Goal: Contribute content: Add original content to the website for others to see

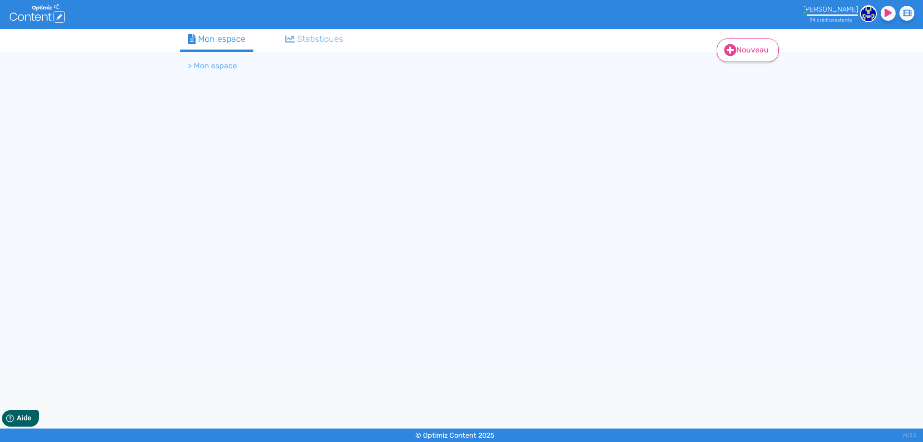
click at [739, 53] on link "Nouveau" at bounding box center [748, 50] width 62 height 24
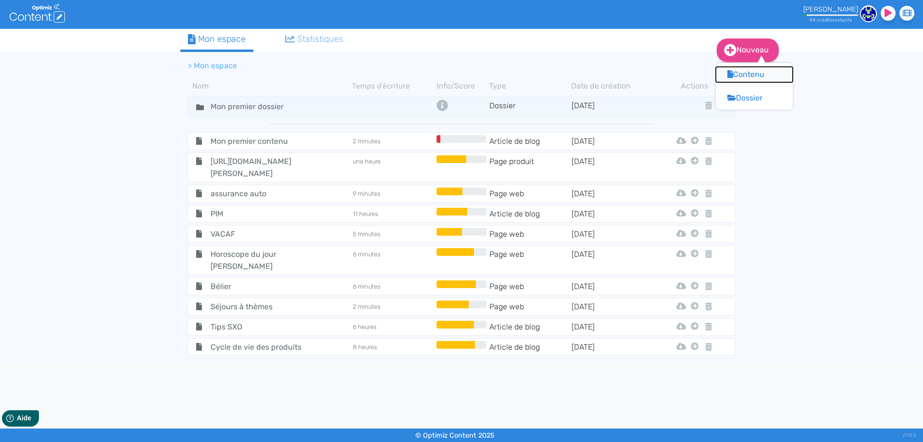
click at [743, 73] on button "Contenu" at bounding box center [754, 74] width 77 height 15
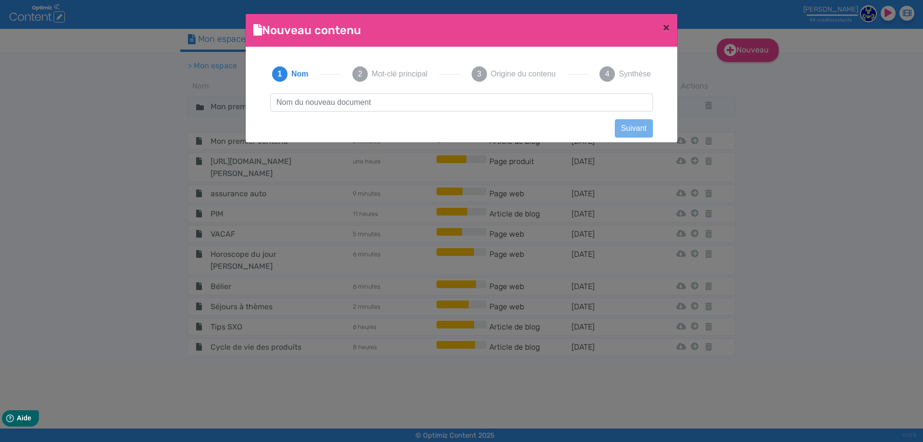
scroll to position [0, 0]
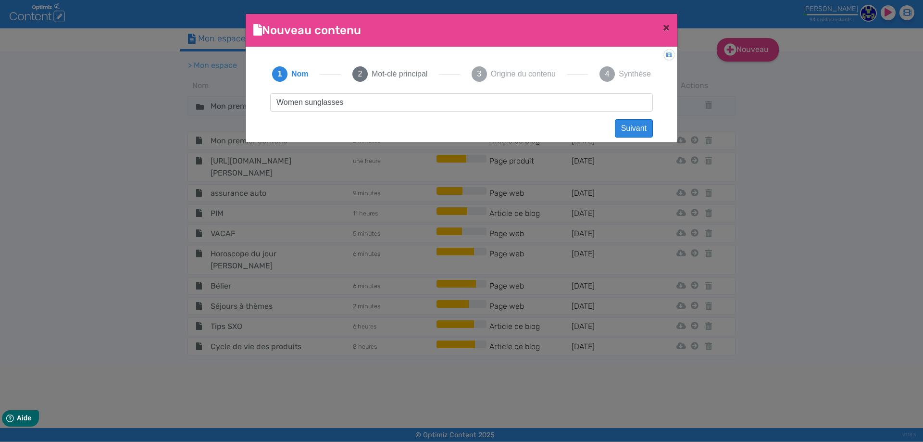
type input "Women sunglasses"
click at [642, 126] on button "Suivant" at bounding box center [634, 128] width 38 height 18
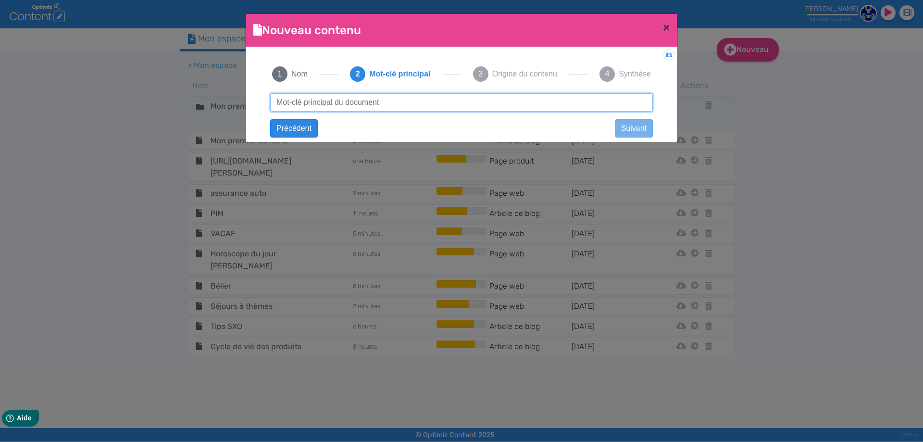
paste input "Women sunglasses"
drag, startPoint x: 361, startPoint y: 99, endPoint x: 212, endPoint y: 105, distance: 149.1
click at [212, 105] on ngb-modal-window "Nouveau contenu × Didacticiel: Créer un document 1 Nom 2 Mot-clé principal 3 Or…" at bounding box center [461, 221] width 923 height 442
paste input "women's"
type input "women's sunglasses"
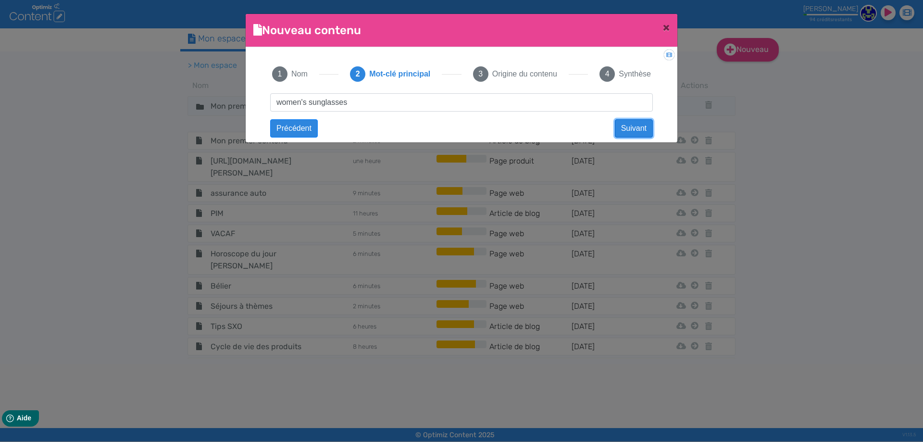
click at [633, 124] on button "Suivant" at bounding box center [634, 128] width 38 height 18
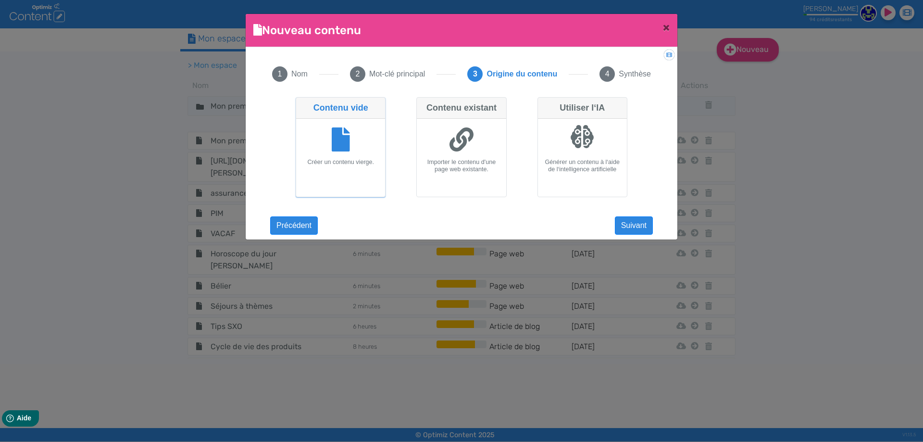
click at [467, 135] on icon at bounding box center [461, 139] width 24 height 24
click at [422, 103] on input "Contenu existant Importer le contenu d'une page web existante." at bounding box center [419, 100] width 6 height 6
radio input "true"
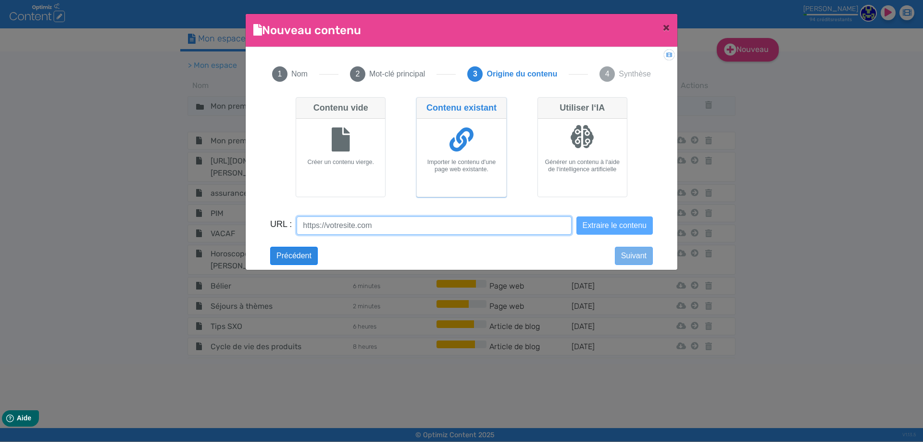
click at [499, 218] on input "URL :" at bounding box center [434, 225] width 274 height 18
paste input "https://us.vuarnet.com/collections/women-sunglasses"
type input "https://us.vuarnet.com/collections/women-sunglasses"
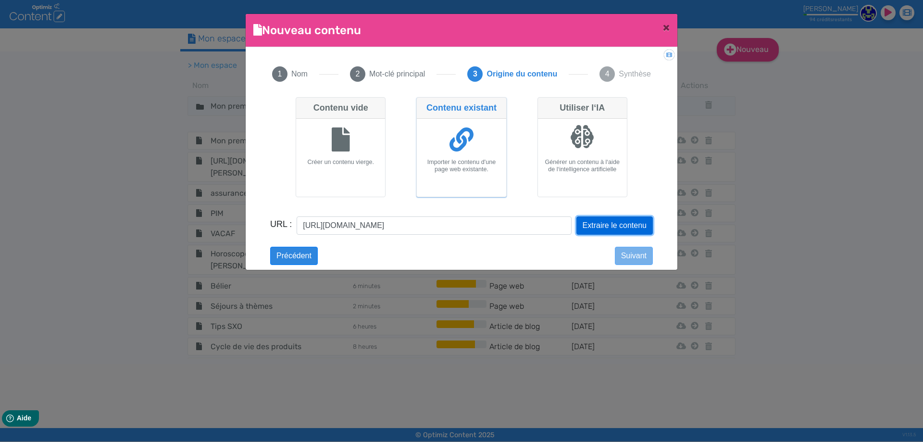
click at [587, 218] on button "Extraire le contenu" at bounding box center [614, 225] width 76 height 18
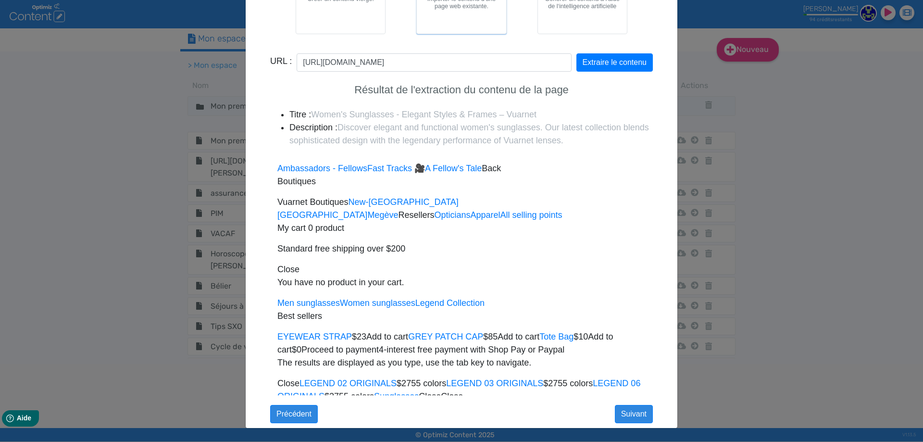
scroll to position [2142, 0]
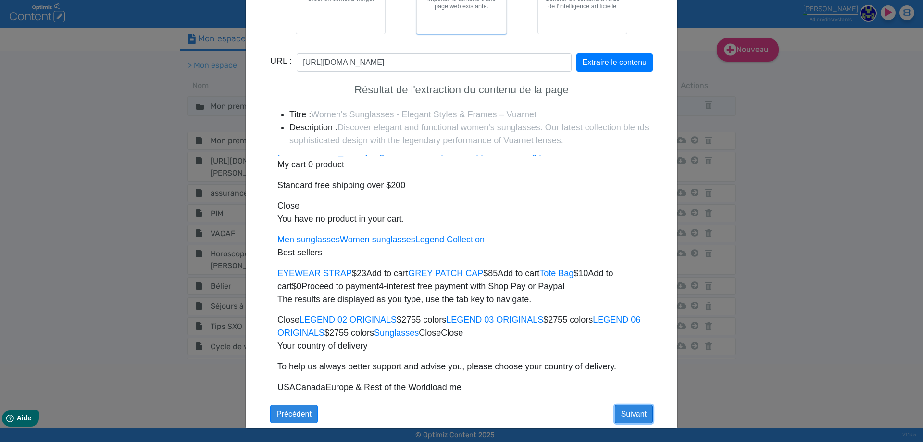
click at [636, 410] on button "Suivant" at bounding box center [634, 414] width 38 height 18
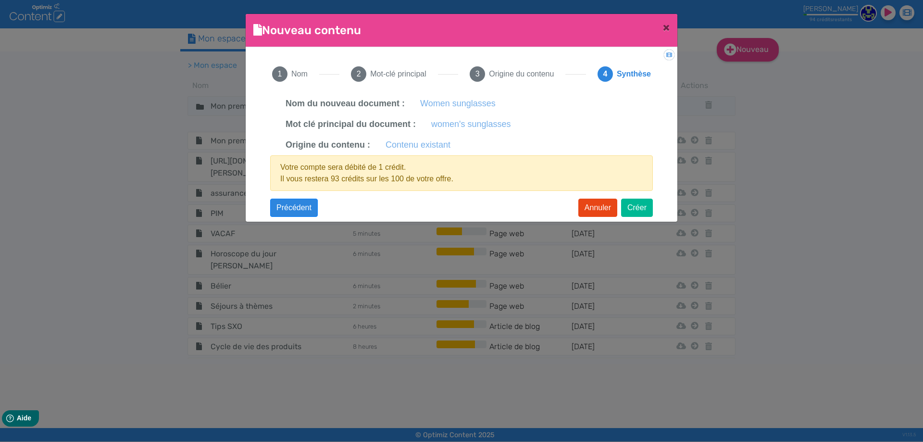
scroll to position [0, 0]
click at [640, 211] on button "Créer" at bounding box center [637, 207] width 32 height 18
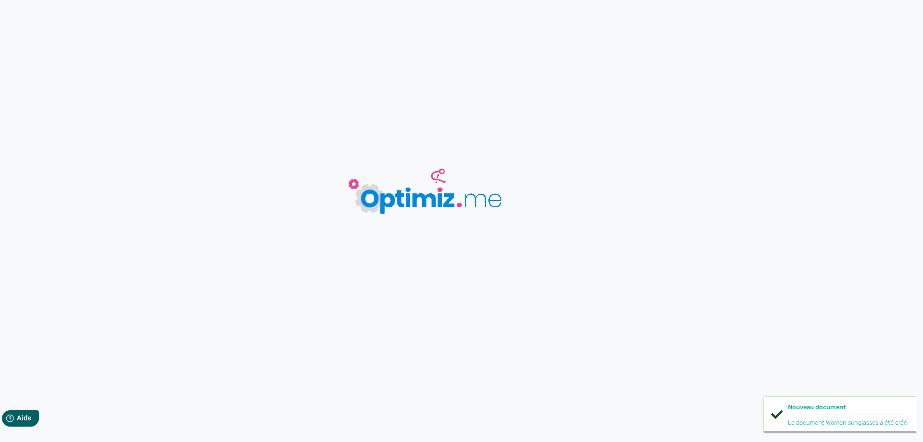
type input "Women sunglasses"
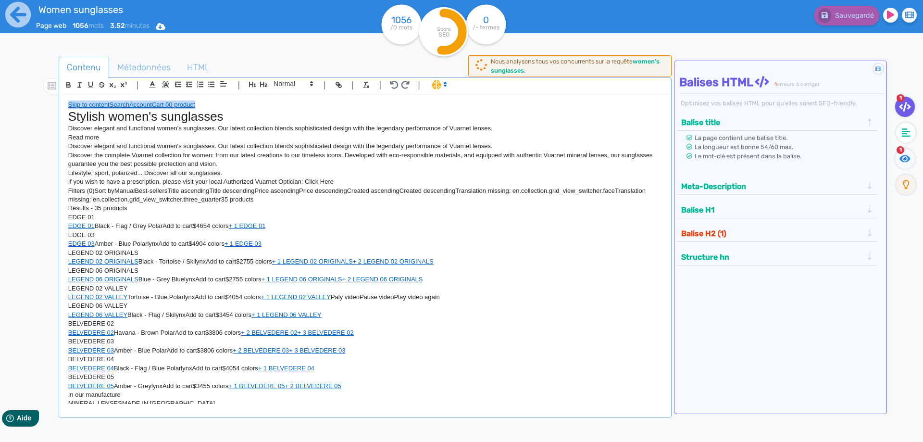
drag, startPoint x: 209, startPoint y: 102, endPoint x: 43, endPoint y: 99, distance: 165.9
click at [45, 99] on div "Contenu Métadonnées HTML | | H3 H4 H5 H6 Normal | | | | Skip to content Search …" at bounding box center [475, 278] width 895 height 448
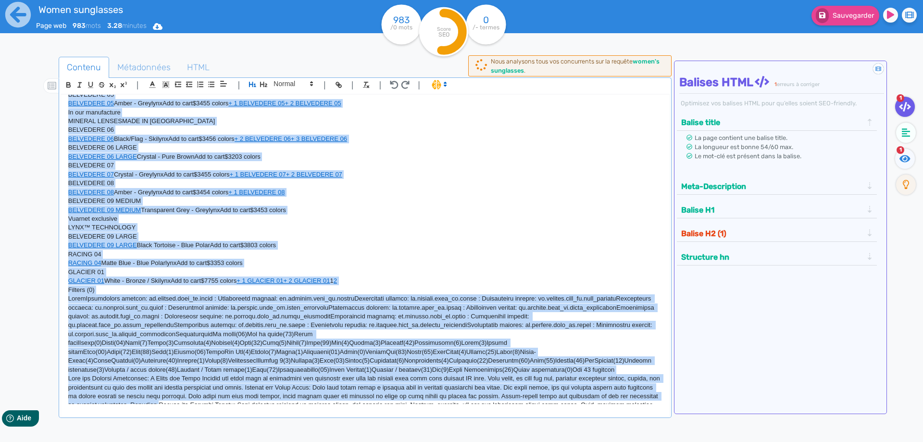
scroll to position [384, 0]
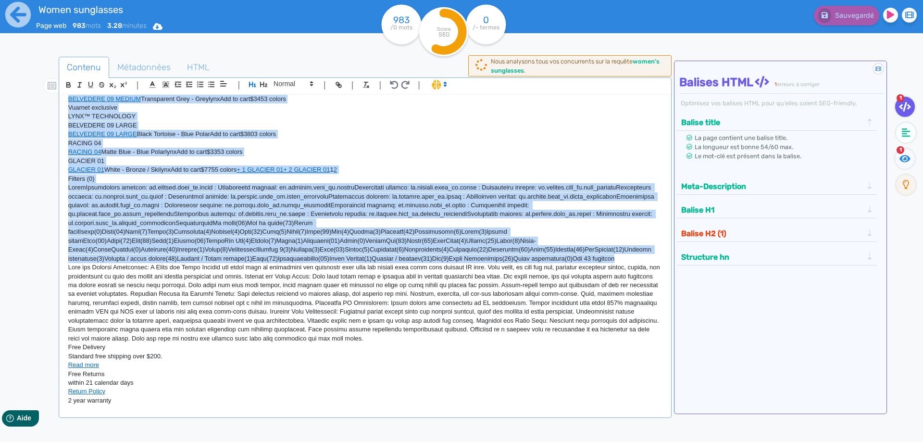
drag, startPoint x: 67, startPoint y: 199, endPoint x: 620, endPoint y: 248, distance: 555.8
click at [620, 248] on div "Stylish women's sunglasses Discover elegant and functional women's sunglasses. …" at bounding box center [365, 249] width 608 height 309
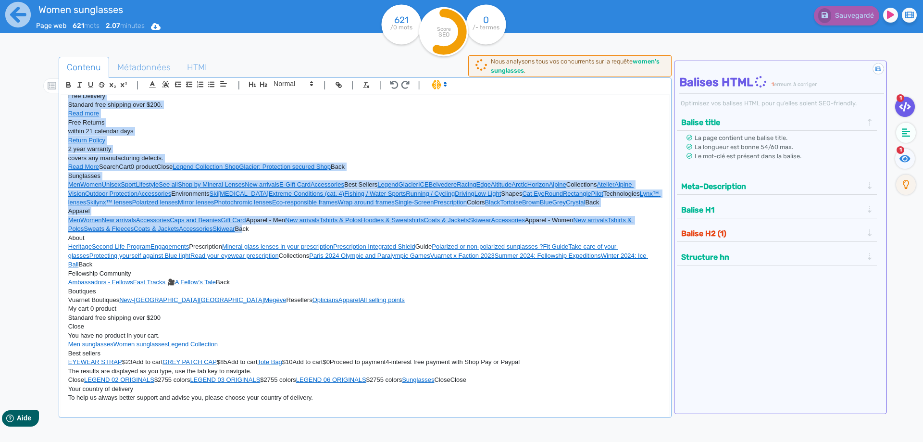
scroll to position [205, 0]
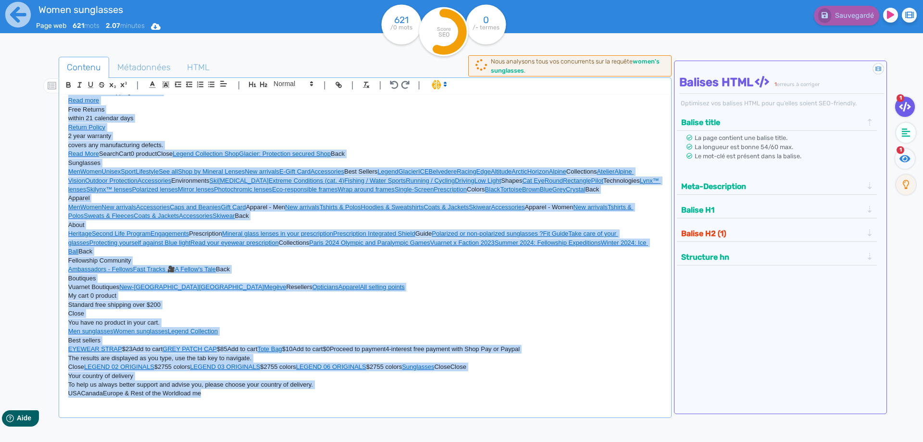
drag, startPoint x: 68, startPoint y: 194, endPoint x: 297, endPoint y: 414, distance: 317.8
click at [297, 414] on div "Stylish women's sunglasses Discover elegant and functional women's sunglasses. …" at bounding box center [365, 257] width 609 height 326
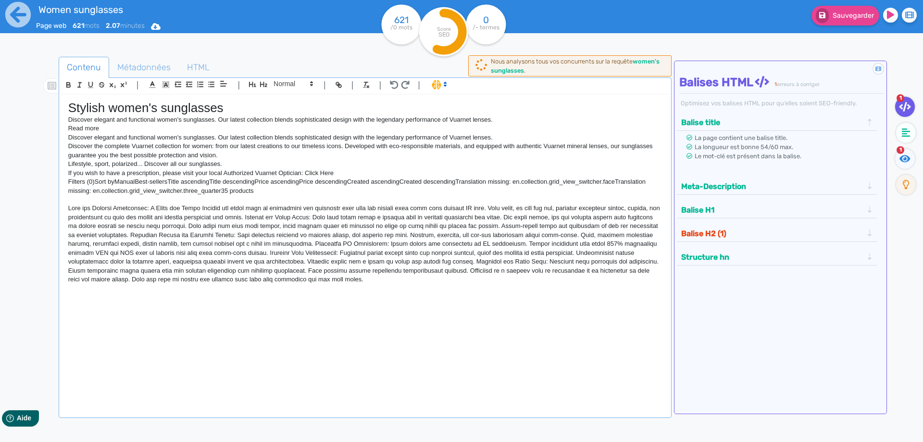
scroll to position [0, 0]
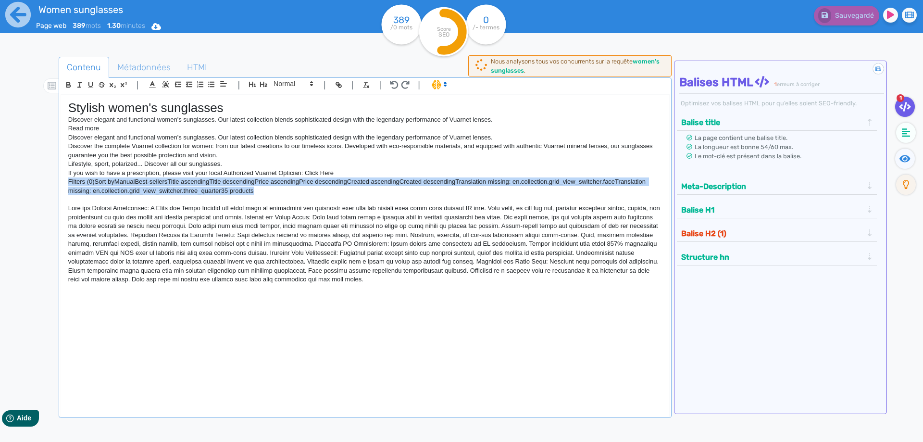
drag, startPoint x: 263, startPoint y: 193, endPoint x: 58, endPoint y: 183, distance: 205.5
click at [59, 183] on div "| | H3 H4 H5 H6 Normal | | | | Stylish women's sunglasses Discover elegant and …" at bounding box center [365, 247] width 613 height 340
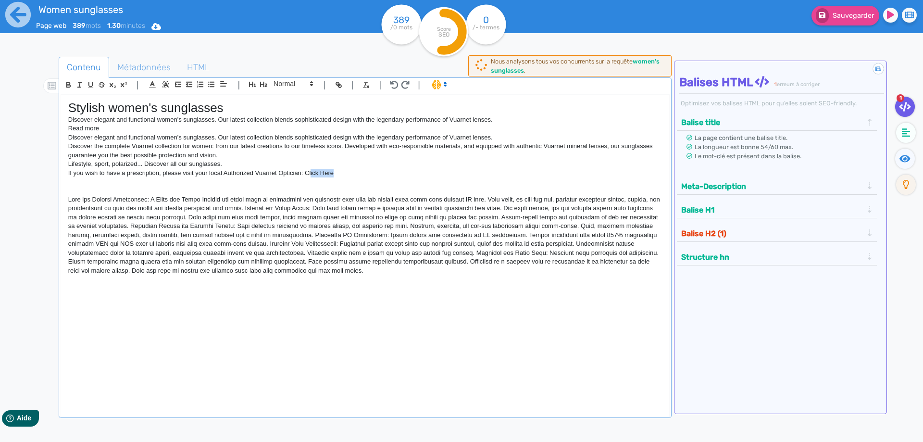
drag, startPoint x: 351, startPoint y: 173, endPoint x: 310, endPoint y: 170, distance: 41.4
click at [310, 170] on p "If you wish to have a prescription, please visit your local Authorized Vuarnet …" at bounding box center [365, 173] width 594 height 9
drag, startPoint x: 288, startPoint y: 188, endPoint x: 296, endPoint y: 185, distance: 8.0
click at [289, 188] on p at bounding box center [365, 190] width 594 height 9
click at [398, 292] on div "Stylish women's sunglasses Discover elegant and functional women's sunglasses. …" at bounding box center [365, 249] width 608 height 309
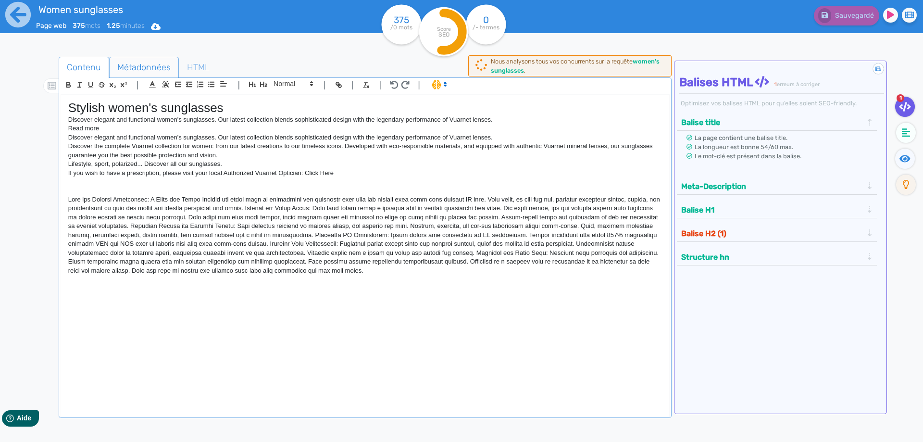
click at [154, 69] on span "Métadonnées" at bounding box center [144, 67] width 69 height 26
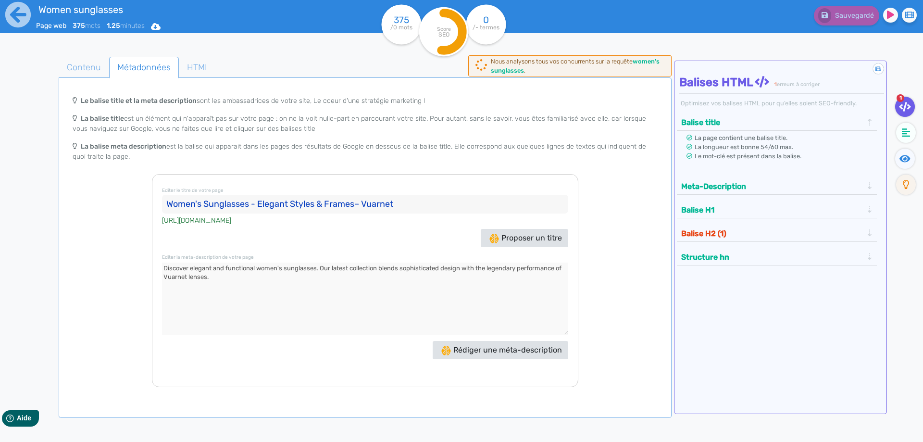
click at [357, 203] on input "Women's Sunglasses - Elegant Styles & Frames– Vuarnet" at bounding box center [365, 204] width 406 height 19
type input "Women's Sunglasses - Elegant Styles & Frames – Vuarnet"
click at [513, 288] on textarea at bounding box center [365, 298] width 406 height 72
click at [735, 211] on button "Balise H1" at bounding box center [771, 210] width 187 height 16
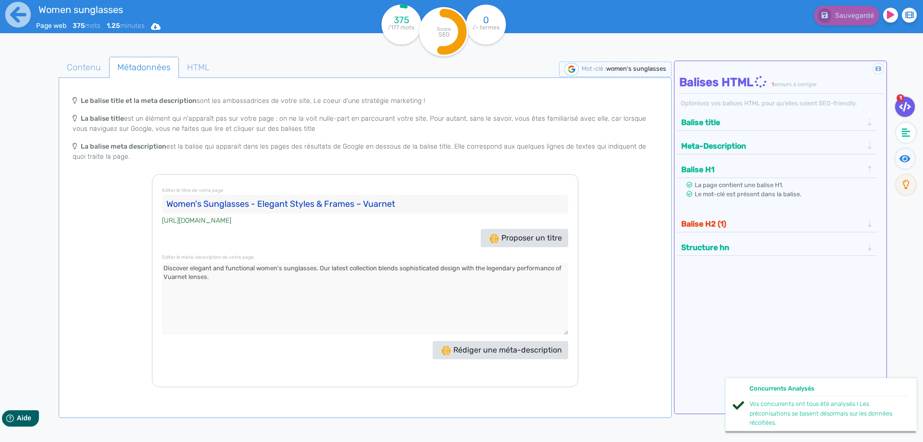
click at [732, 226] on button "Balise H2 (1)" at bounding box center [771, 224] width 187 height 16
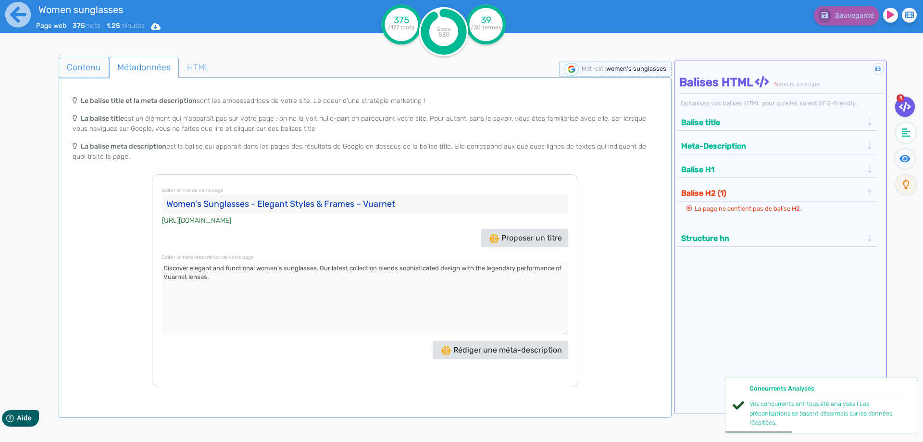
click at [92, 71] on span "Contenu" at bounding box center [84, 67] width 50 height 26
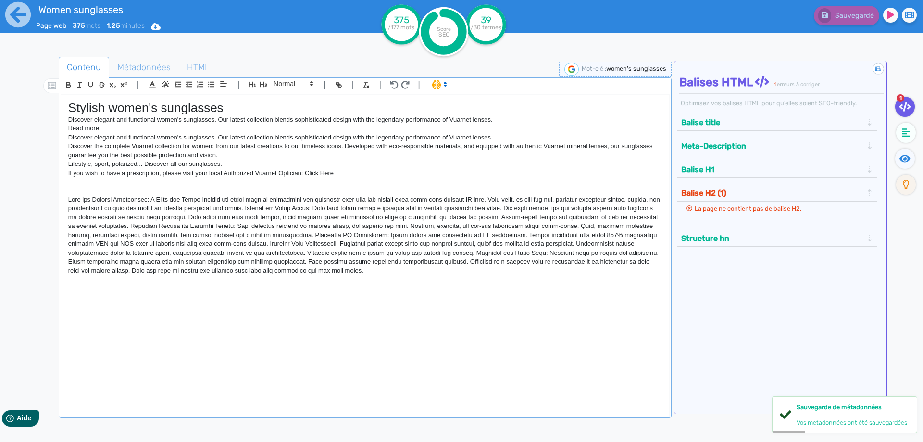
click at [373, 278] on p at bounding box center [365, 279] width 594 height 9
click at [372, 221] on p at bounding box center [365, 235] width 594 height 80
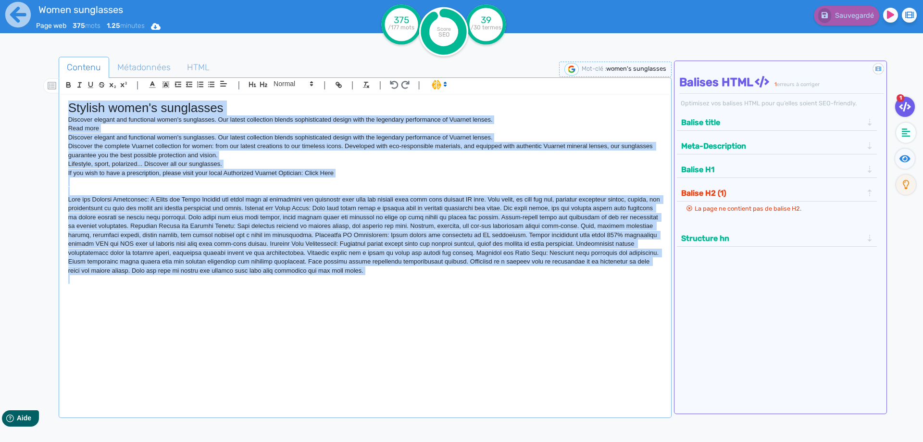
copy div "Stylish women's sunglasses Discover elegant and functional women's sunglasses. …"
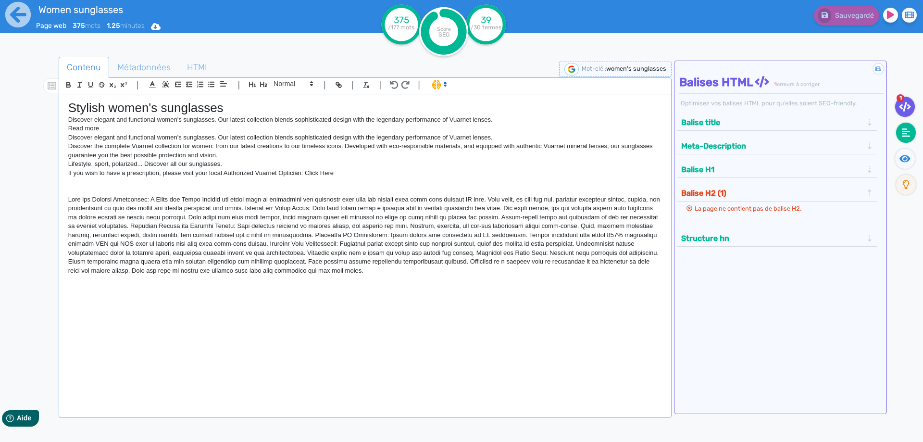
click at [914, 131] on fa-icon at bounding box center [906, 133] width 20 height 20
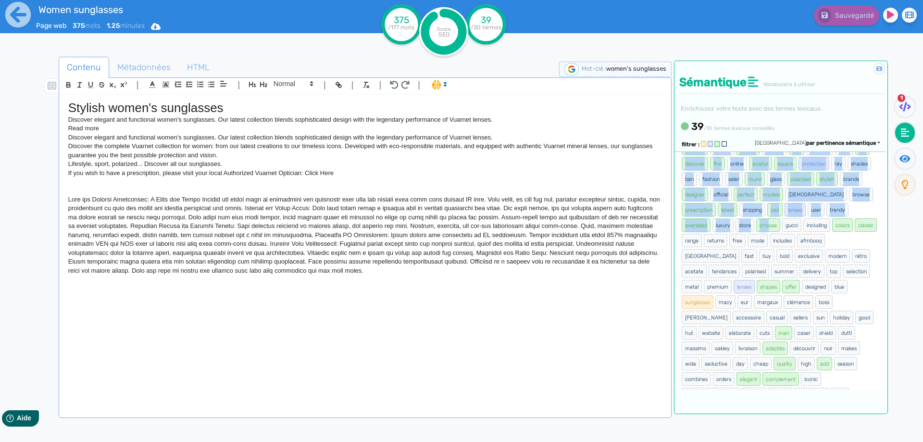
scroll to position [64, 0]
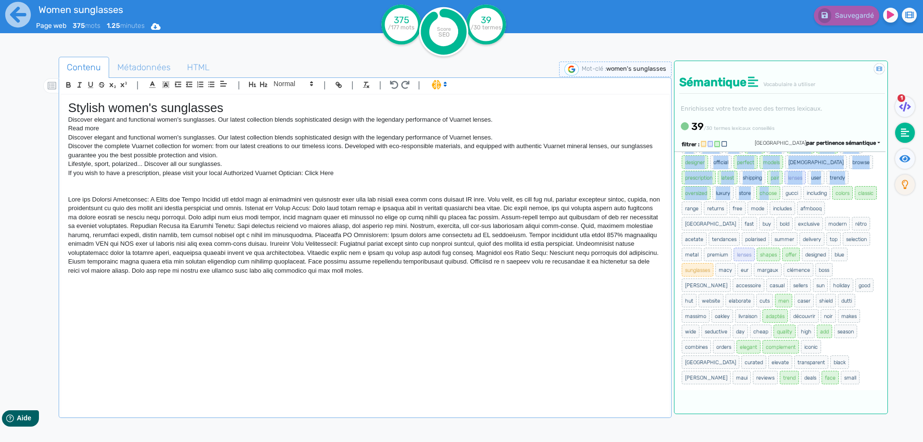
drag, startPoint x: 679, startPoint y: 163, endPoint x: 831, endPoint y: 379, distance: 264.8
click at [831, 379] on div "women sunglasses collection accessories styles srsltid shop designer femme fram…" at bounding box center [779, 270] width 211 height 238
copy ul "women sunglasses collection accessories styles srsltid shop designer femme fram…"
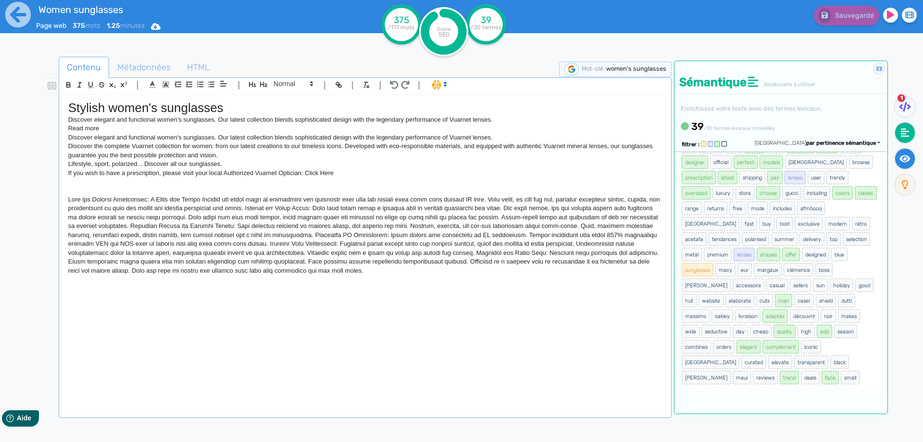
click at [900, 159] on icon at bounding box center [904, 158] width 11 height 7
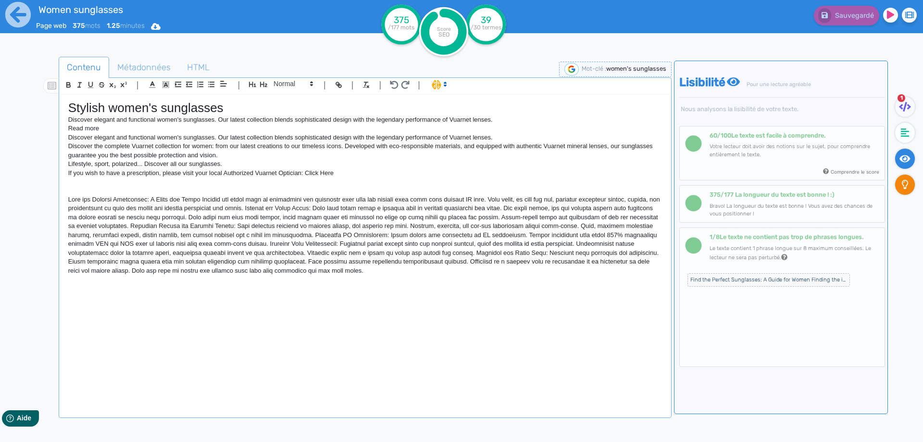
click at [902, 189] on fa-icon at bounding box center [905, 184] width 20 height 20
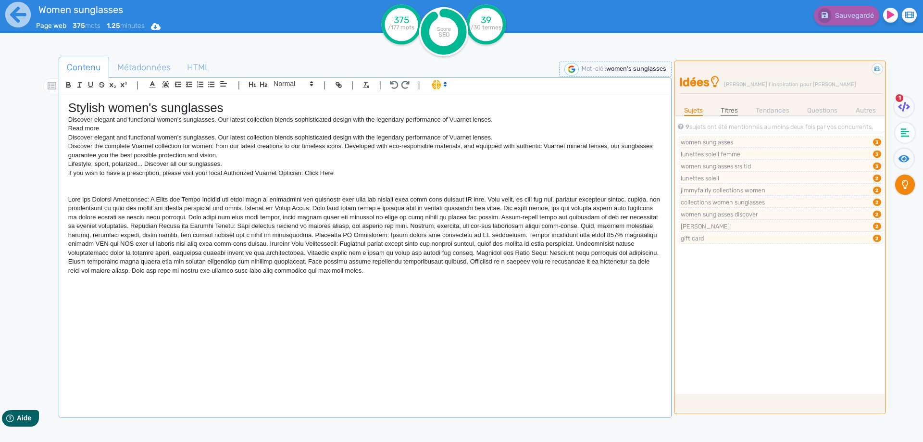
click at [734, 110] on link "Titres" at bounding box center [728, 110] width 17 height 10
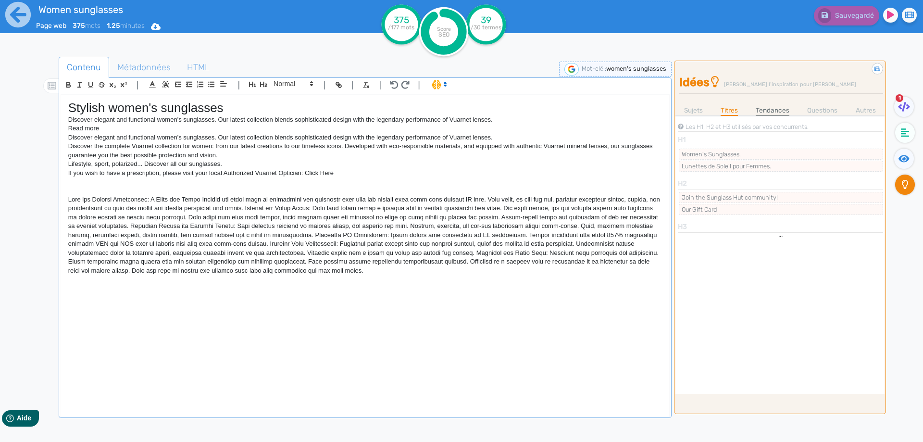
click at [785, 107] on link "Tendances" at bounding box center [773, 110] width 34 height 10
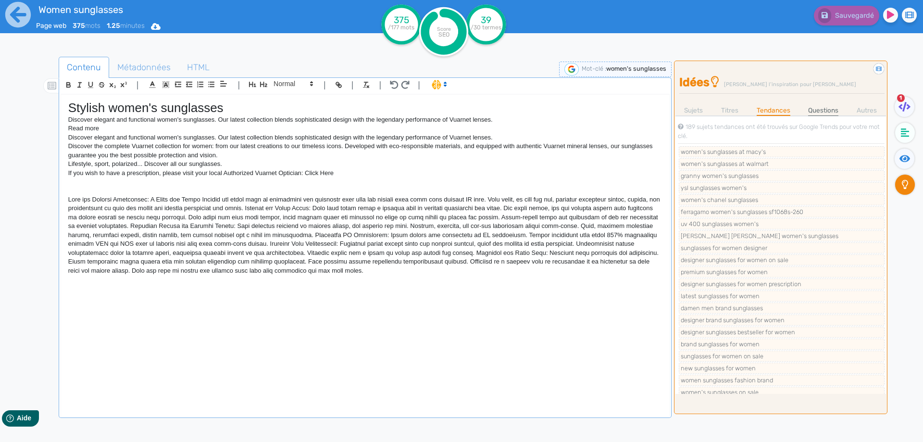
click at [819, 110] on link "Questions" at bounding box center [823, 110] width 30 height 10
click at [857, 111] on link "Autres" at bounding box center [865, 110] width 20 height 10
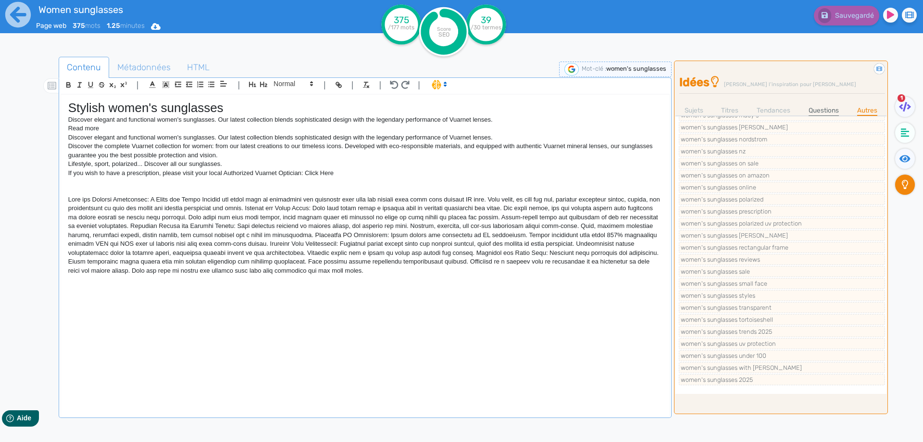
click at [826, 111] on link "Questions" at bounding box center [823, 110] width 30 height 10
click at [778, 111] on link "Tendances" at bounding box center [773, 110] width 34 height 10
click at [723, 110] on link "Titres" at bounding box center [729, 110] width 17 height 10
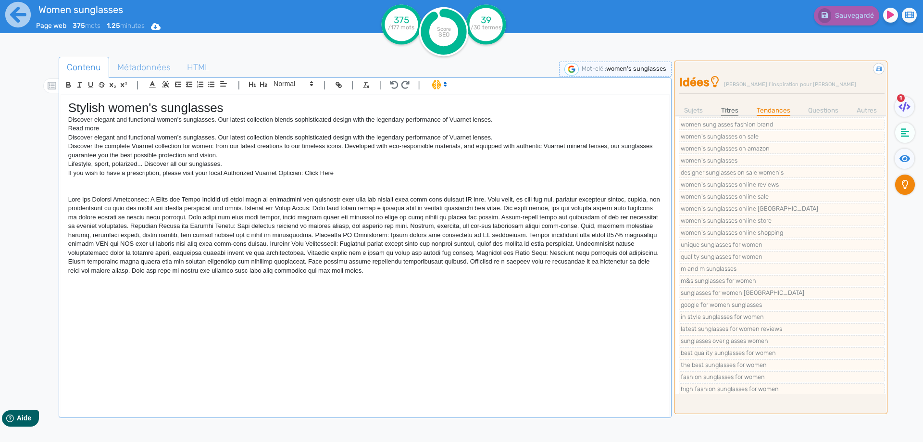
scroll to position [0, 0]
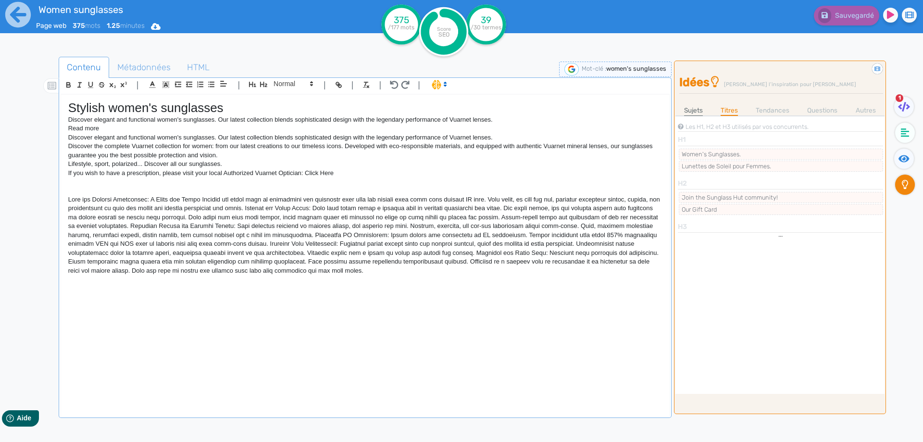
click at [689, 106] on link "Sujets" at bounding box center [693, 110] width 19 height 10
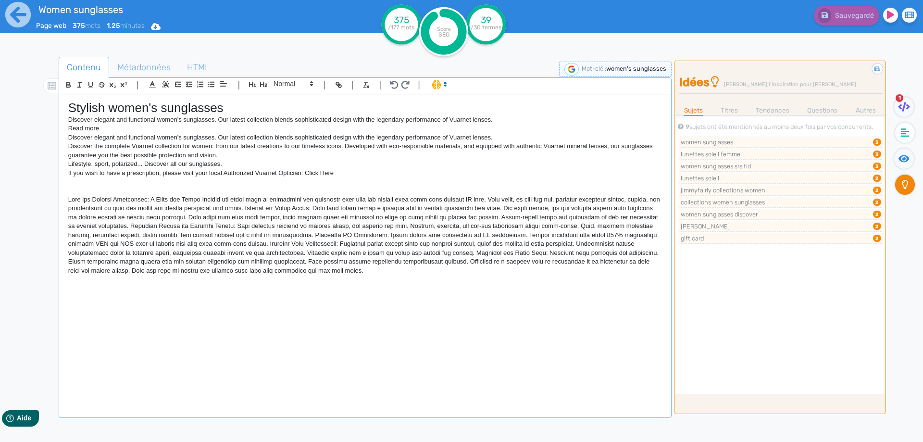
click at [790, 107] on ul "Sujets Titres Tendances Questions Autres" at bounding box center [780, 110] width 210 height 11
click at [783, 111] on link "Tendances" at bounding box center [773, 110] width 34 height 10
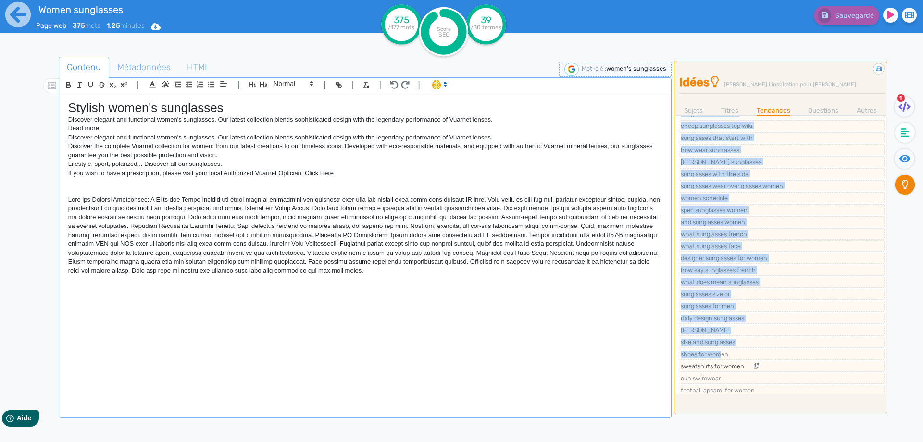
scroll to position [2031, 0]
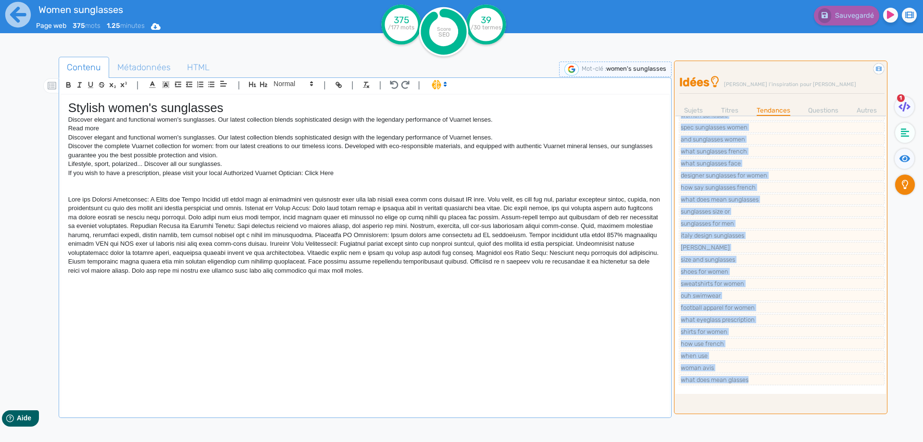
drag, startPoint x: 676, startPoint y: 149, endPoint x: 787, endPoint y: 389, distance: 264.0
click at [787, 389] on div "9 sujets ont été mentionnés au moins deux fois par vos concurrents. women sungl…" at bounding box center [780, 254] width 211 height 278
copy ul "women's sunglasses at macy's women's sunglasses at walmart granny women's sungl…"
click at [828, 113] on link "Questions" at bounding box center [823, 110] width 30 height 10
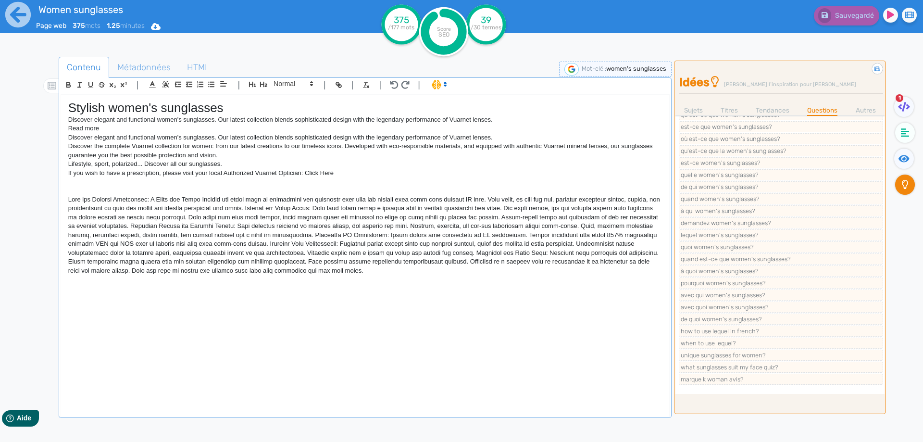
scroll to position [304, 0]
click at [722, 111] on link "Titres" at bounding box center [728, 110] width 17 height 10
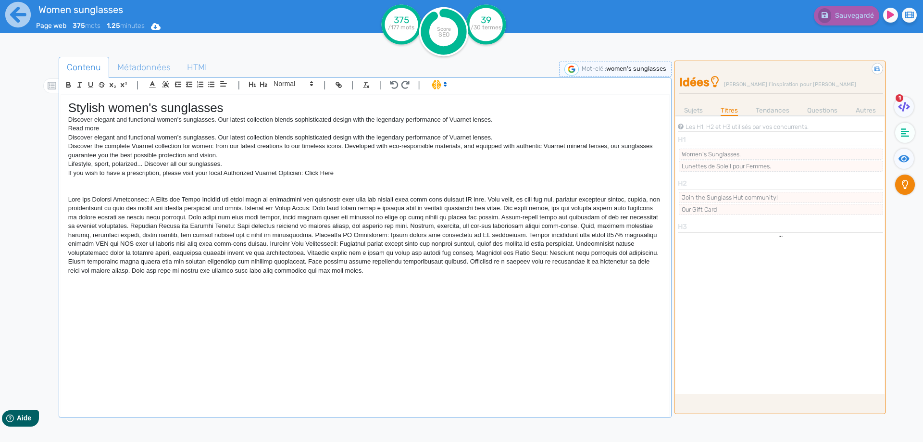
scroll to position [0, 0]
click at [905, 131] on icon at bounding box center [905, 132] width 9 height 9
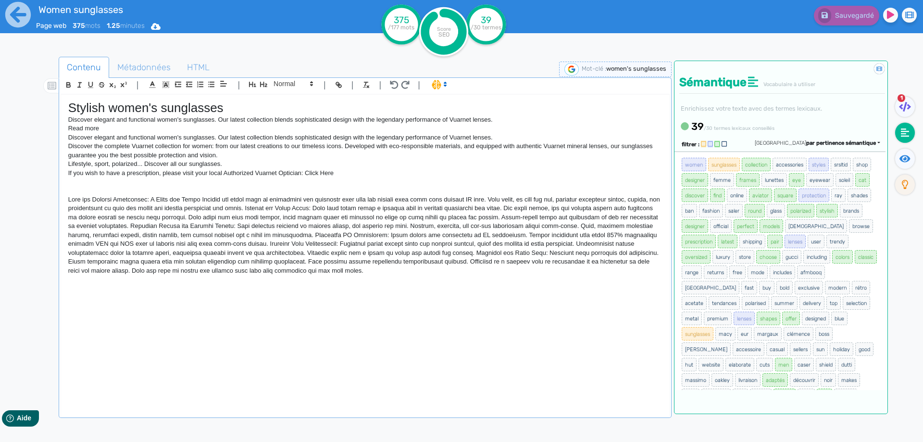
drag, startPoint x: 775, startPoint y: 373, endPoint x: 681, endPoint y: 162, distance: 230.8
click at [681, 162] on ul "women sunglasses collection accessories styles srsltid shop designer femme fram…" at bounding box center [780, 303] width 198 height 292
copy ul "women sunglasses collection accessories styles srsltid shop designer femme fram…"
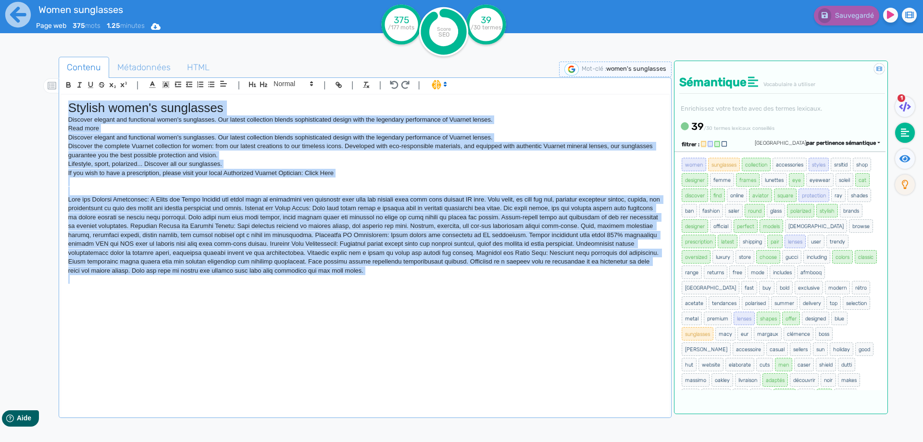
drag, startPoint x: 341, startPoint y: 278, endPoint x: 33, endPoint y: 101, distance: 355.2
click at [32, 99] on div "Contenu Métadonnées HTML | | H3 H4 H5 H6 Normal | | | | Stylish women's sunglas…" at bounding box center [475, 278] width 895 height 448
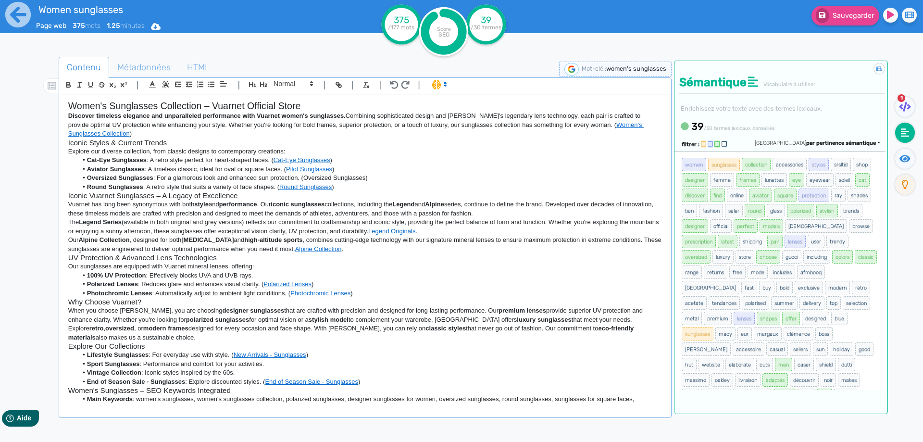
scroll to position [105, 0]
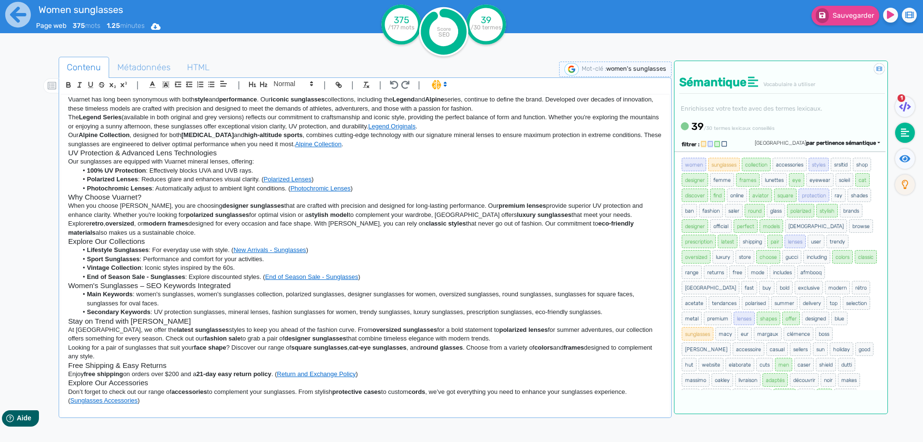
click at [461, 184] on li "Photochromic Lenses : Automatically adjust to ambient light conditions. ( Photo…" at bounding box center [369, 188] width 584 height 9
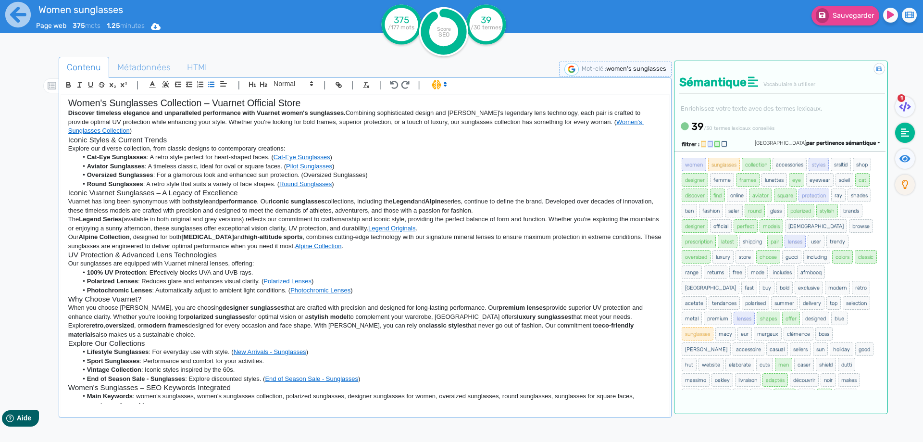
scroll to position [0, 0]
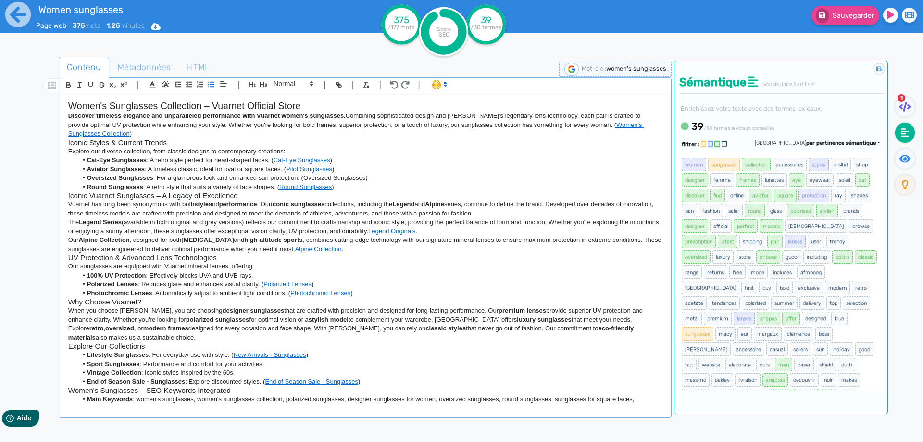
click at [351, 133] on p "Discover timeless elegance and unparalleled performance with Vuarnet women's su…" at bounding box center [365, 124] width 594 height 26
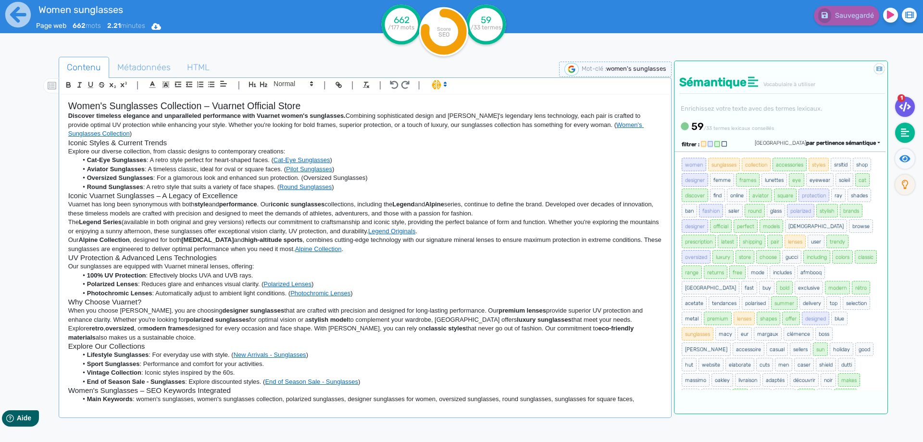
click at [906, 102] on icon at bounding box center [905, 107] width 12 height 10
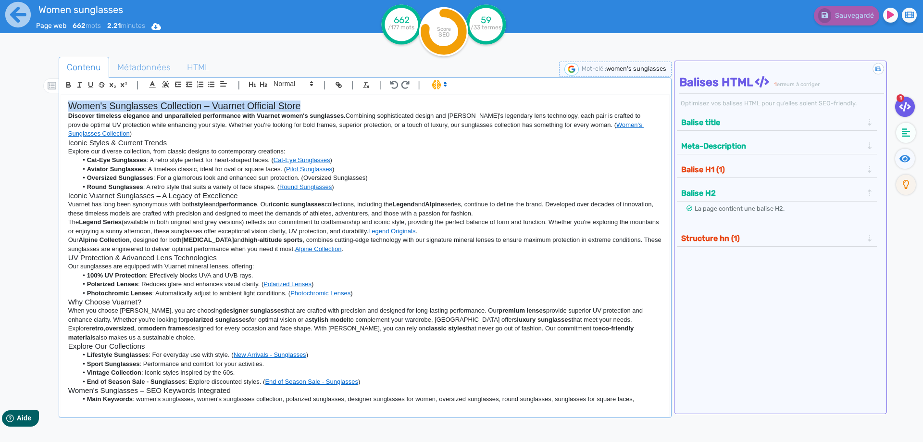
drag, startPoint x: 303, startPoint y: 107, endPoint x: 48, endPoint y: 101, distance: 255.3
click at [48, 101] on div "Contenu Métadonnées HTML | | H3 H4 H5 H6 Normal | | | | Women's Sunglasses Coll…" at bounding box center [475, 278] width 895 height 448
click at [248, 84] on button "button" at bounding box center [252, 84] width 11 height 11
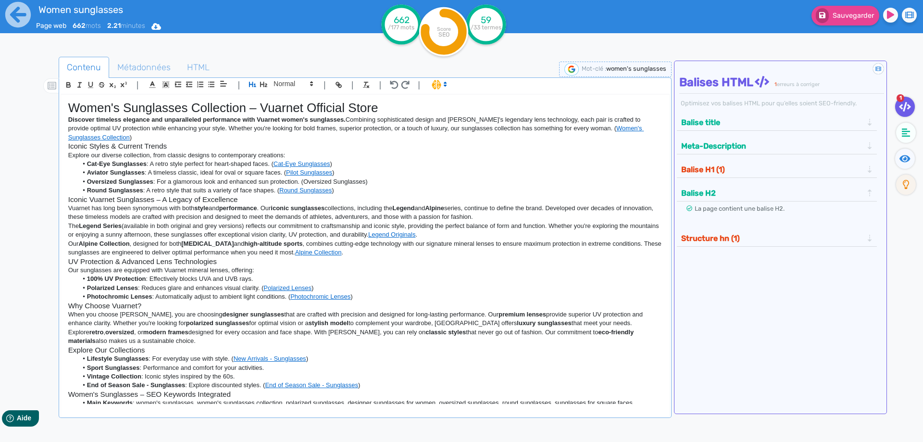
click at [448, 173] on li "Aviator Sunglasses : A timeless classic, ideal for oval or square faces. ( Pilo…" at bounding box center [369, 172] width 584 height 9
click at [909, 121] on ul "1" at bounding box center [904, 149] width 34 height 104
click at [911, 136] on fa-icon at bounding box center [906, 133] width 20 height 20
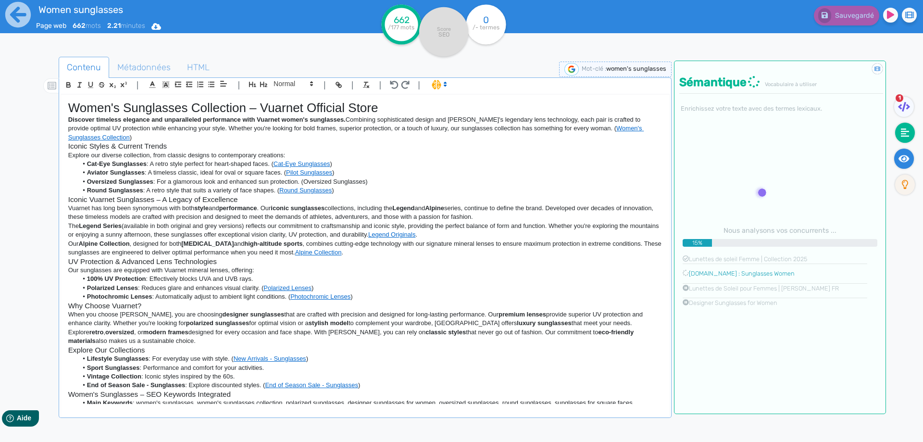
click at [907, 161] on icon at bounding box center [903, 158] width 11 height 7
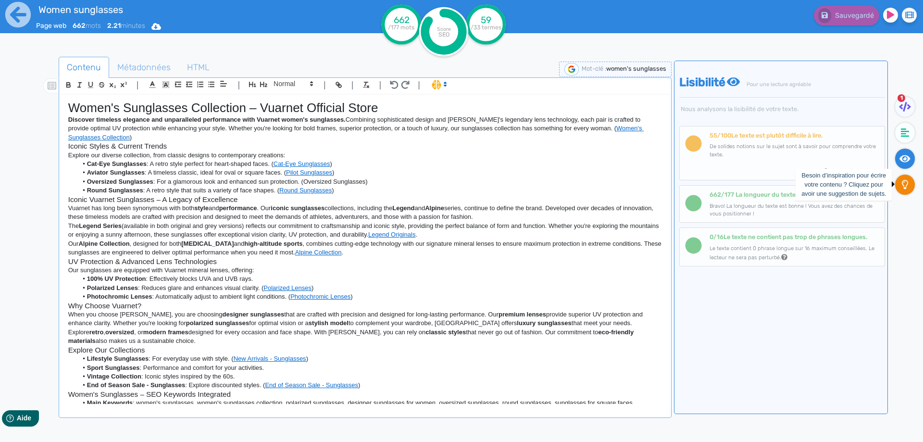
click at [902, 187] on icon at bounding box center [905, 185] width 7 height 10
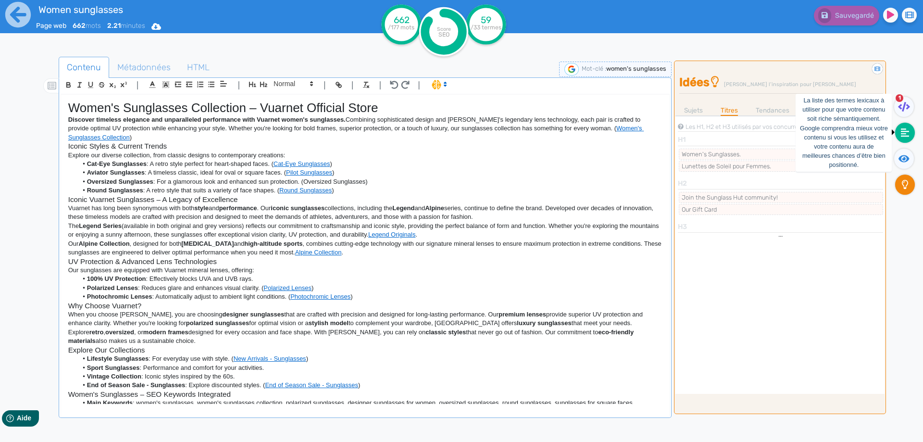
click at [901, 133] on icon at bounding box center [905, 133] width 9 height 10
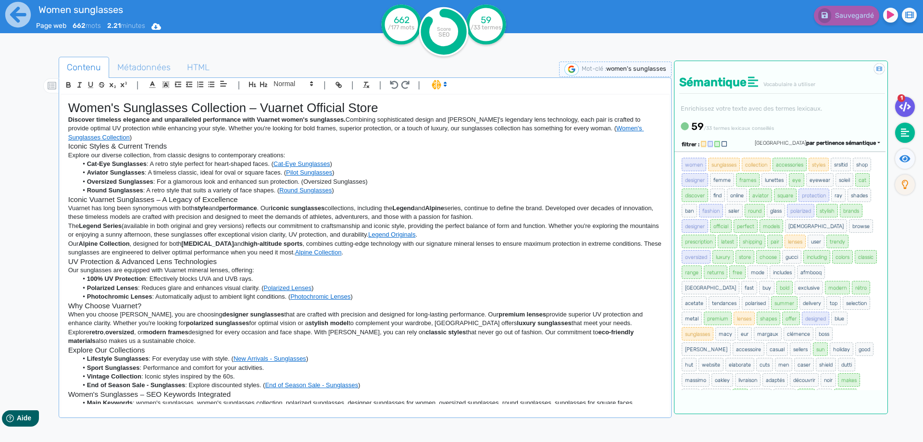
click at [901, 109] on icon at bounding box center [905, 107] width 12 height 10
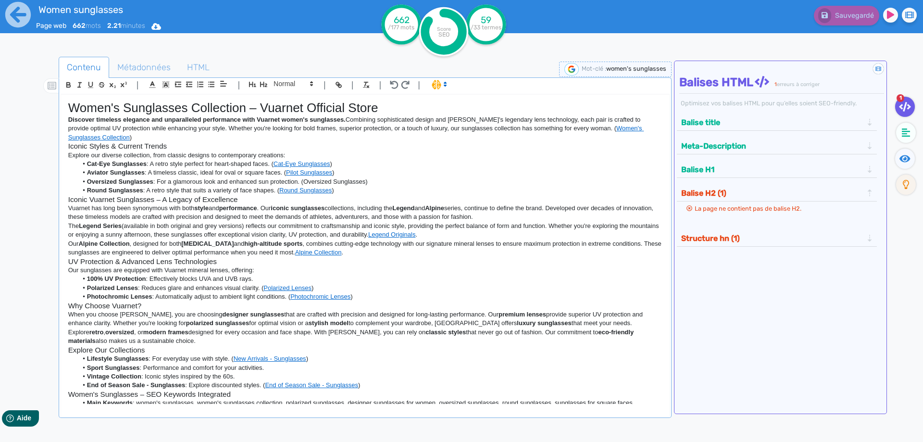
click at [713, 238] on button "Structure hn (1)" at bounding box center [771, 238] width 187 height 16
click at [447, 178] on li "Oversized Sunglasses : For a glamorous look and enhanced sun protection. (Overs…" at bounding box center [369, 181] width 584 height 9
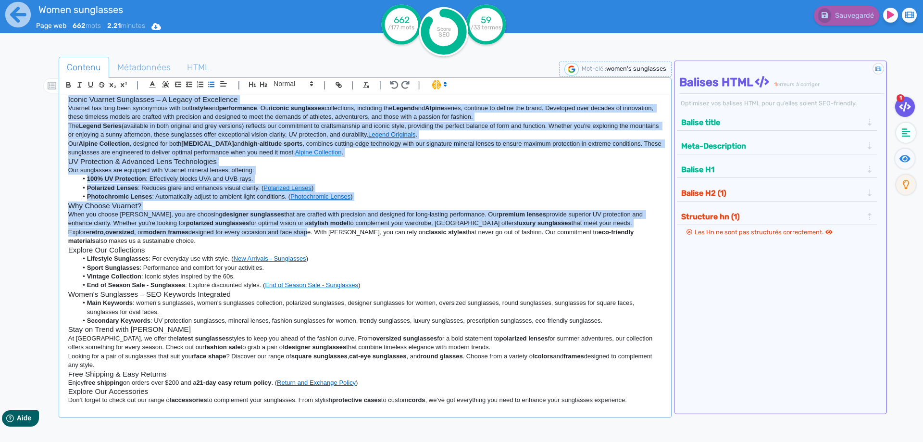
scroll to position [115, 0]
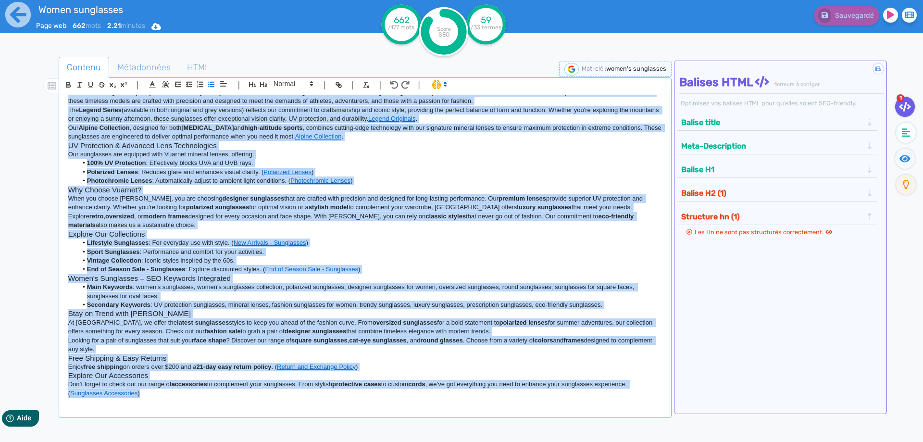
drag, startPoint x: 127, startPoint y: 112, endPoint x: 391, endPoint y: 420, distance: 404.9
click at [391, 420] on div "Contenu Métadonnées HTML | | H3 H4 H5 H6 Normal | | | | Women's Sunglasses Coll…" at bounding box center [365, 280] width 613 height 446
copy div "Women's Sunglasses Collection – Vuarnet Official Store Discover timeless elegan…"
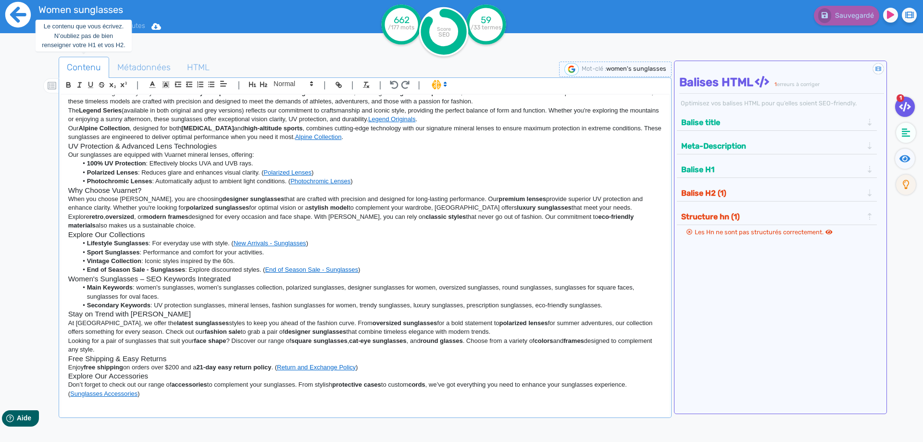
click at [16, 15] on icon at bounding box center [18, 14] width 26 height 26
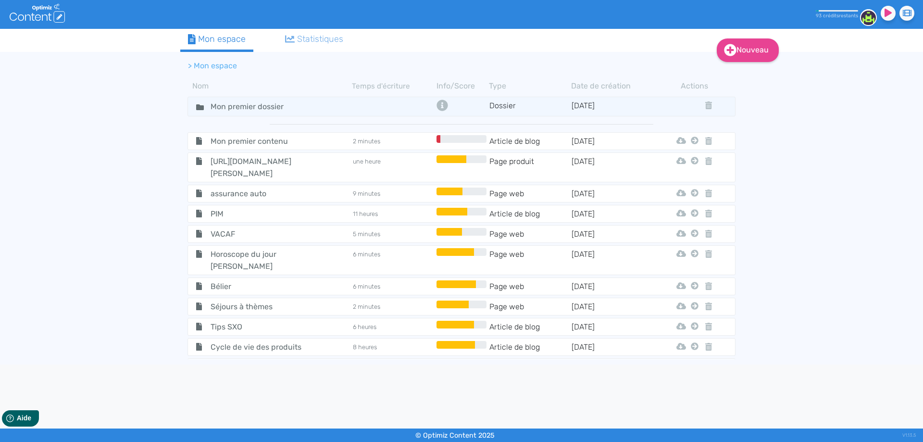
click at [316, 40] on div "Statistiques" at bounding box center [314, 39] width 59 height 13
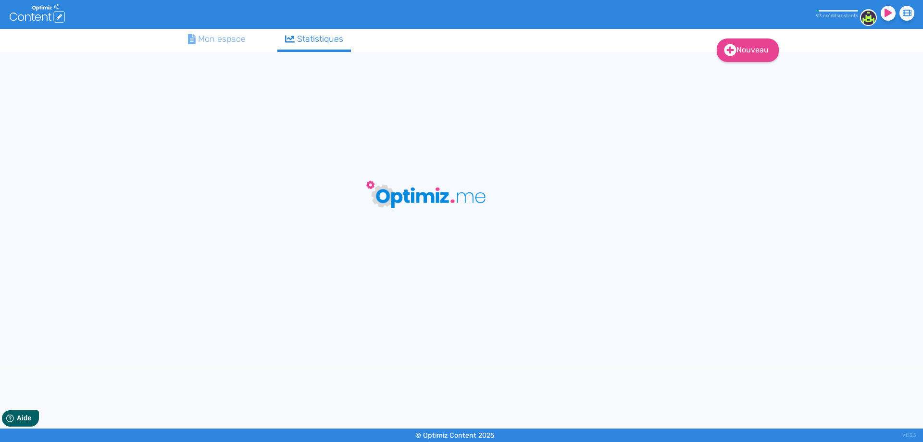
click at [245, 42] on div "Mon espace" at bounding box center [217, 39] width 58 height 13
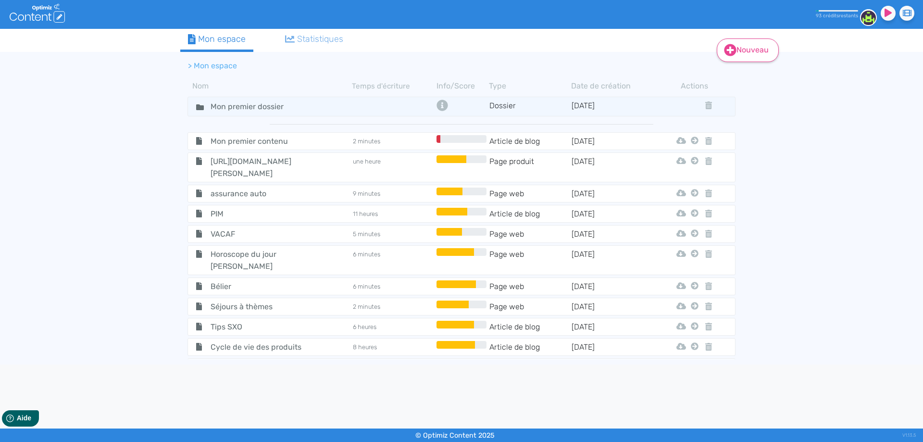
click at [724, 47] on icon at bounding box center [730, 50] width 12 height 12
click at [727, 77] on icon at bounding box center [730, 74] width 6 height 8
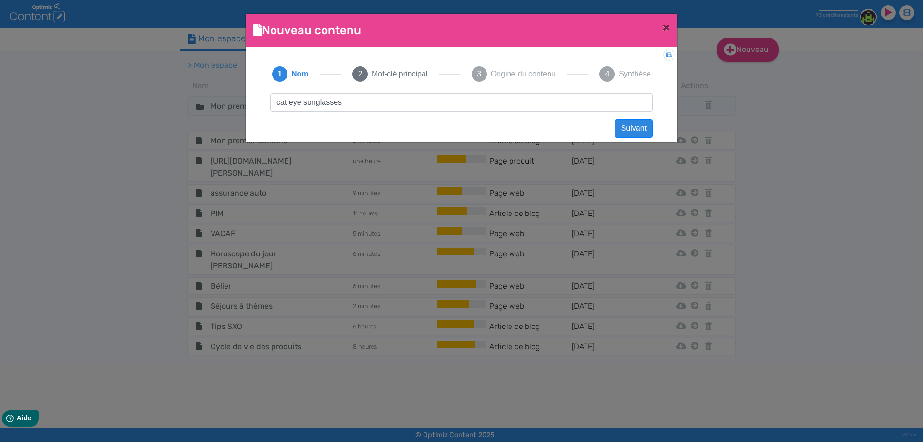
type input "cat eye sunglasses"
click at [634, 124] on button "Suivant" at bounding box center [634, 128] width 38 height 18
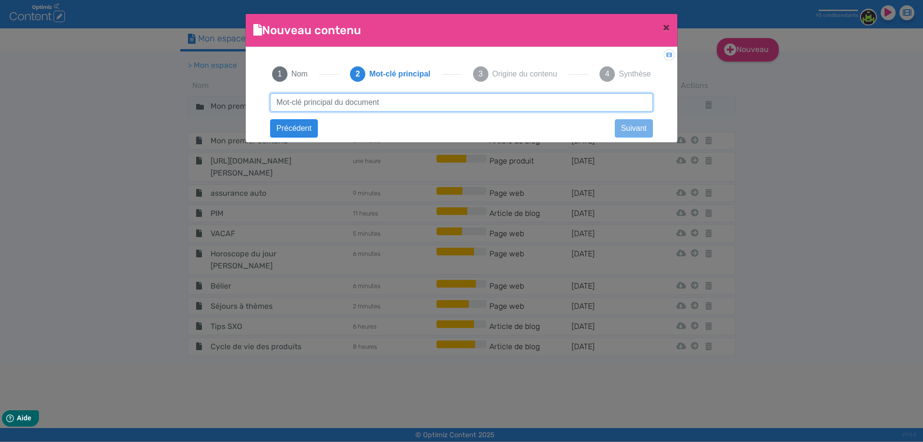
paste input "cat eye sunglasses"
type input "cat eye sunglasses"
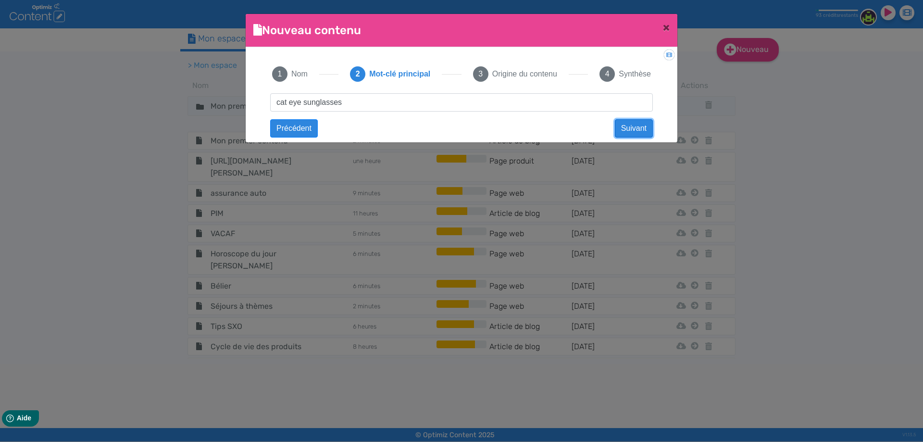
click at [632, 126] on button "Suivant" at bounding box center [634, 128] width 38 height 18
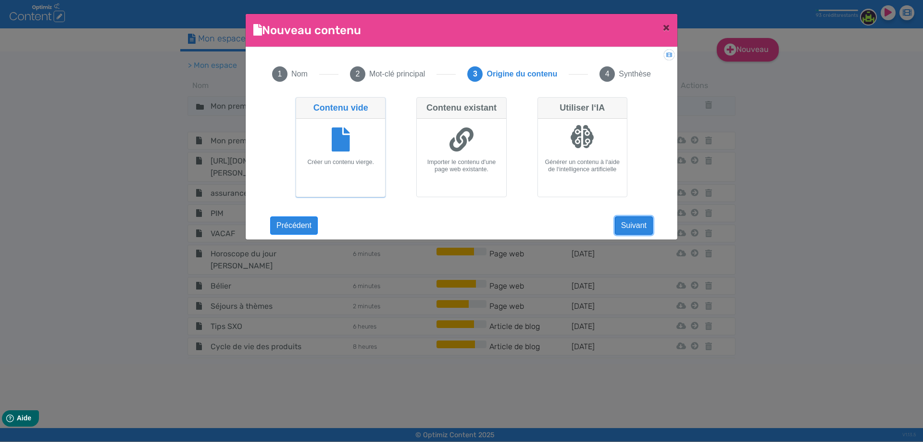
click at [622, 219] on button "Suivant" at bounding box center [634, 225] width 38 height 18
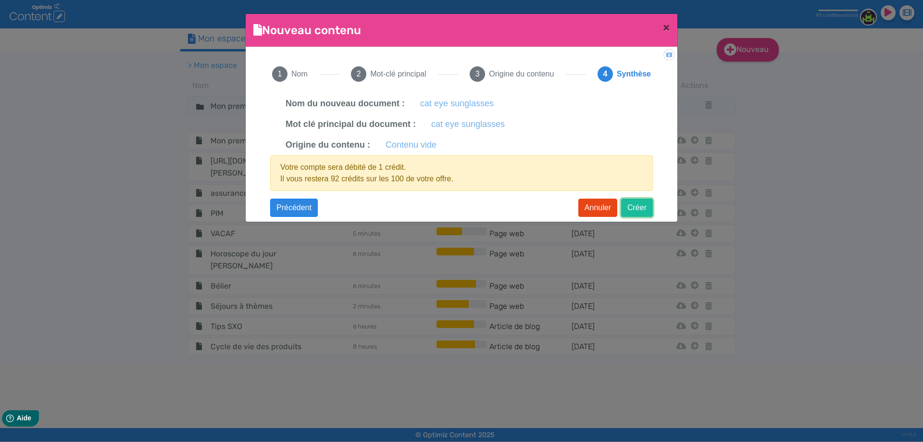
click at [630, 206] on button "Créer" at bounding box center [637, 207] width 32 height 18
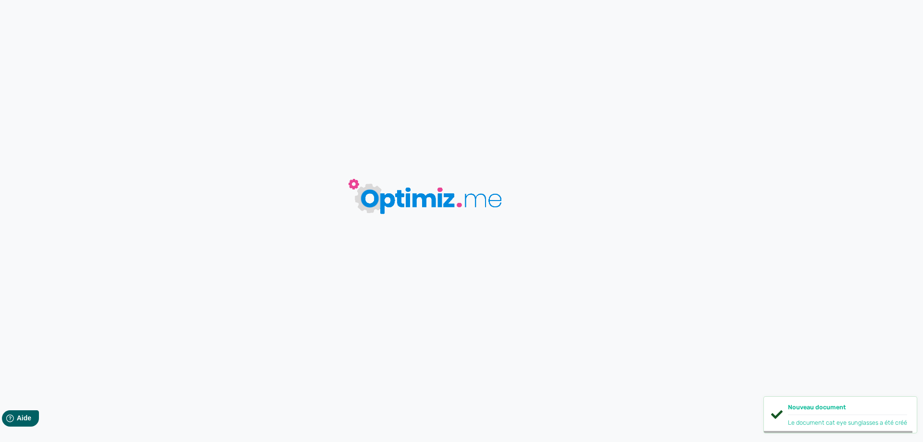
type input "cat eye sunglasses"
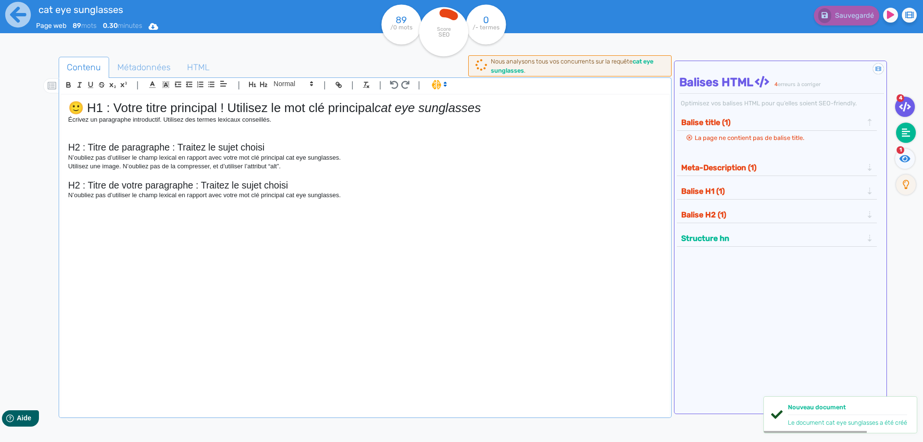
click at [906, 136] on icon at bounding box center [906, 132] width 9 height 9
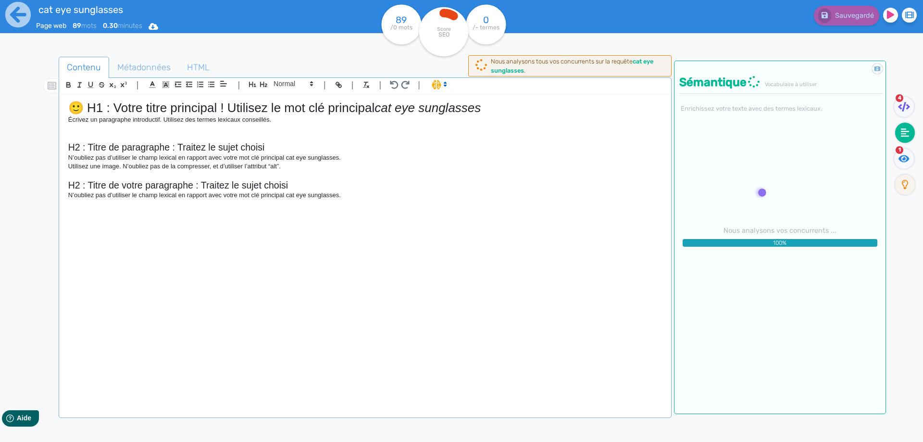
click at [900, 100] on span "4" at bounding box center [899, 98] width 8 height 8
click at [896, 113] on fa-icon at bounding box center [904, 107] width 20 height 20
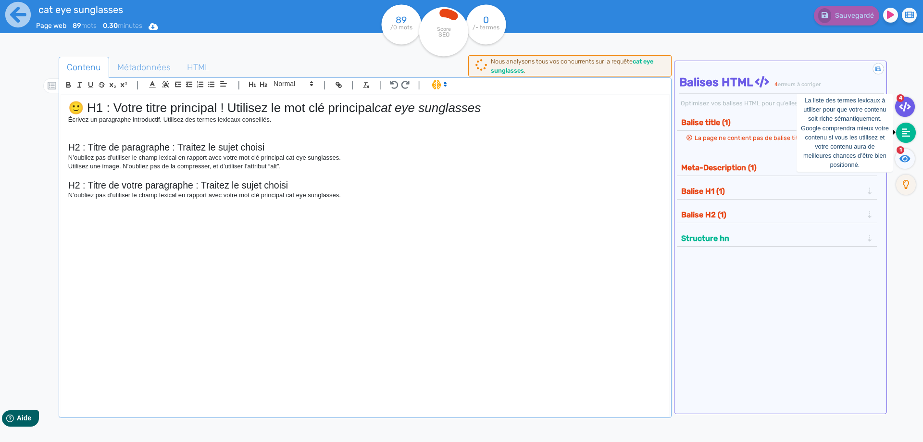
click at [905, 136] on icon at bounding box center [906, 132] width 9 height 9
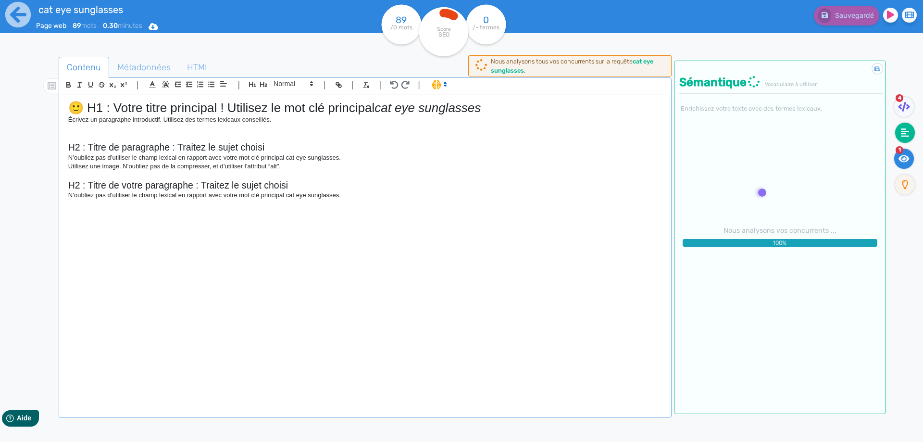
click at [906, 161] on icon at bounding box center [903, 158] width 11 height 7
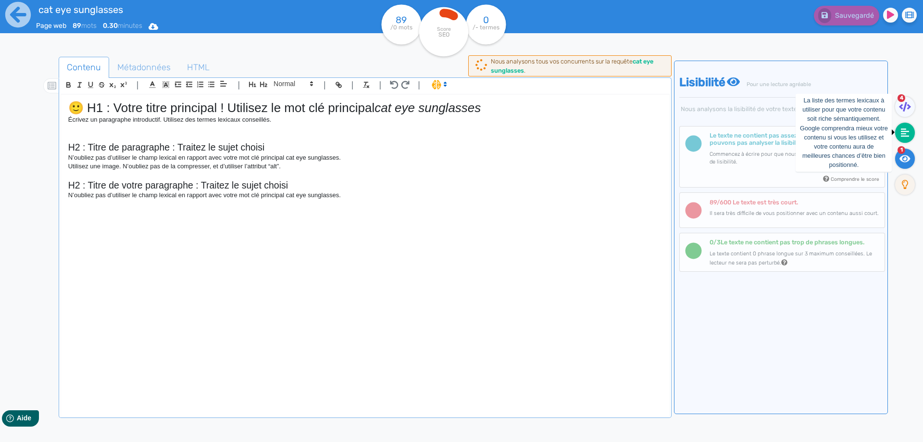
click at [901, 130] on icon at bounding box center [905, 133] width 9 height 10
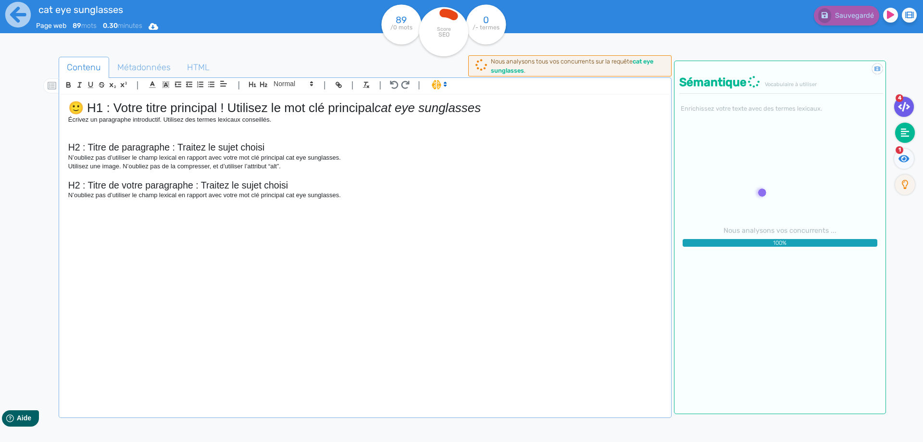
click at [901, 114] on fa-icon at bounding box center [904, 107] width 20 height 20
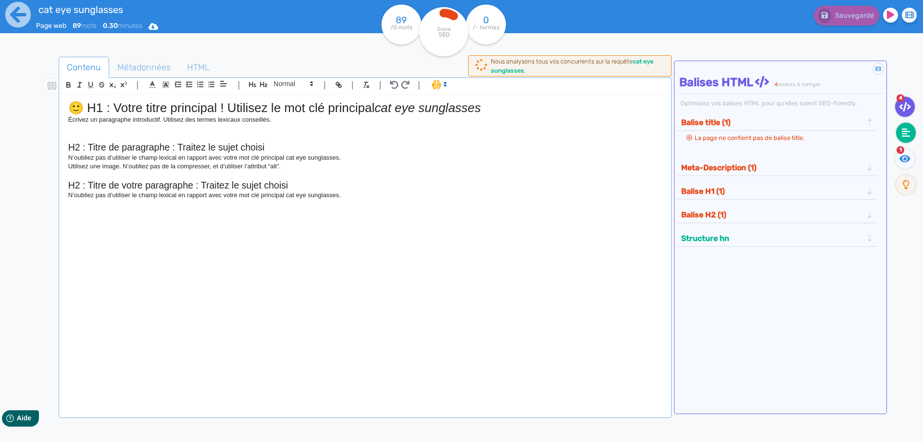
click at [903, 128] on icon at bounding box center [906, 132] width 9 height 9
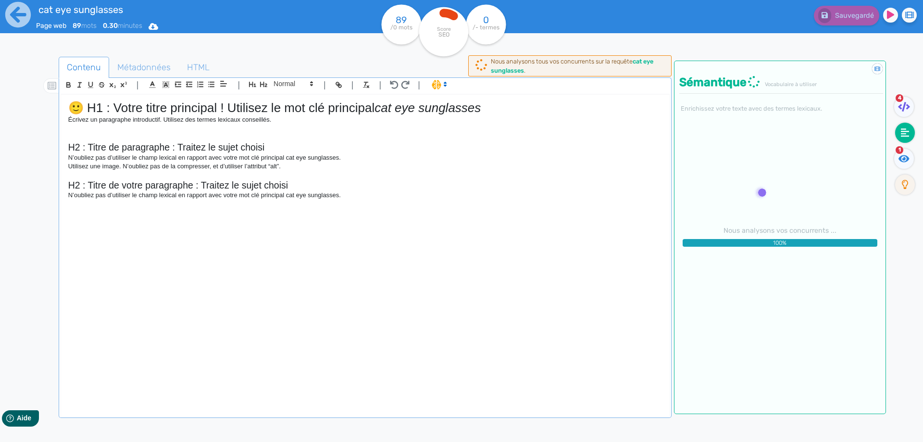
click at [899, 102] on div "4" at bounding box center [906, 109] width 26 height 24
click at [899, 104] on icon at bounding box center [904, 107] width 12 height 10
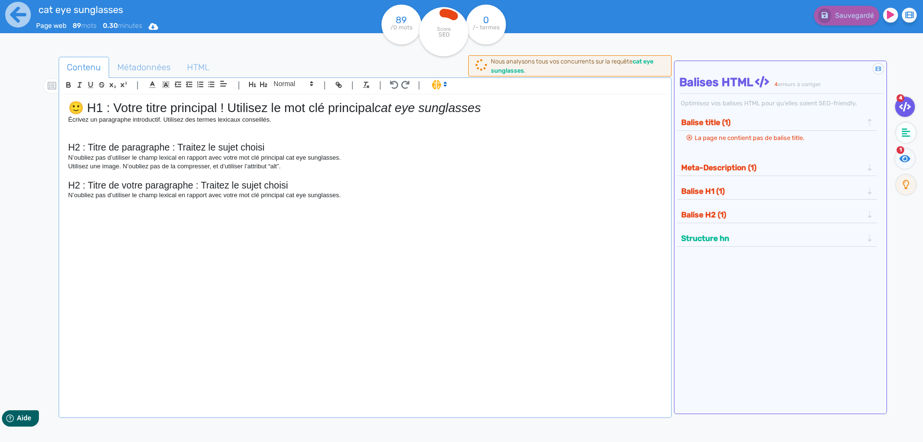
click at [897, 139] on li at bounding box center [907, 135] width 26 height 24
click at [910, 132] on icon at bounding box center [906, 133] width 9 height 10
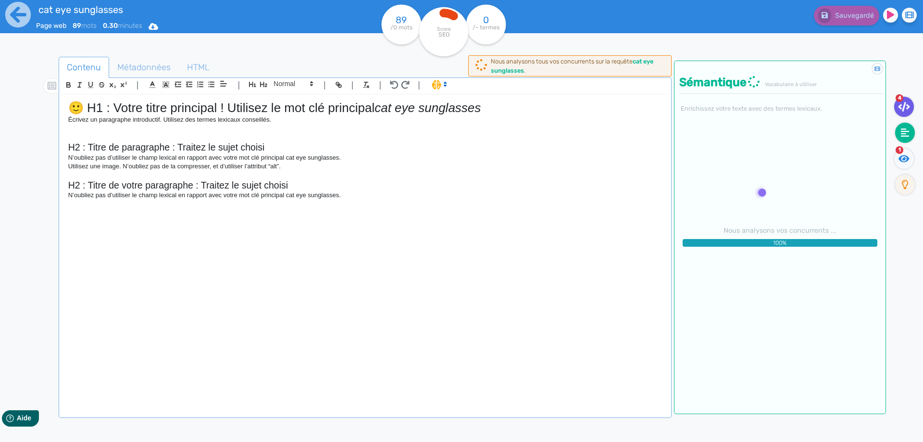
click at [903, 107] on icon at bounding box center [904, 107] width 12 height 10
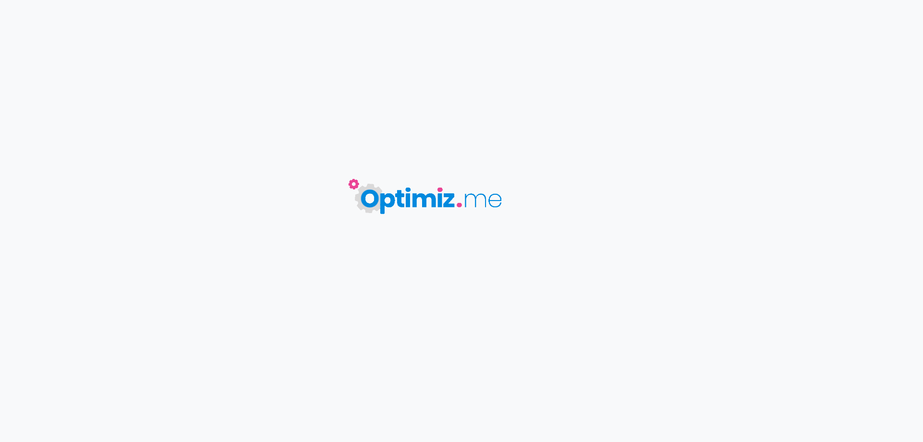
type input "cat eye sunglasses"
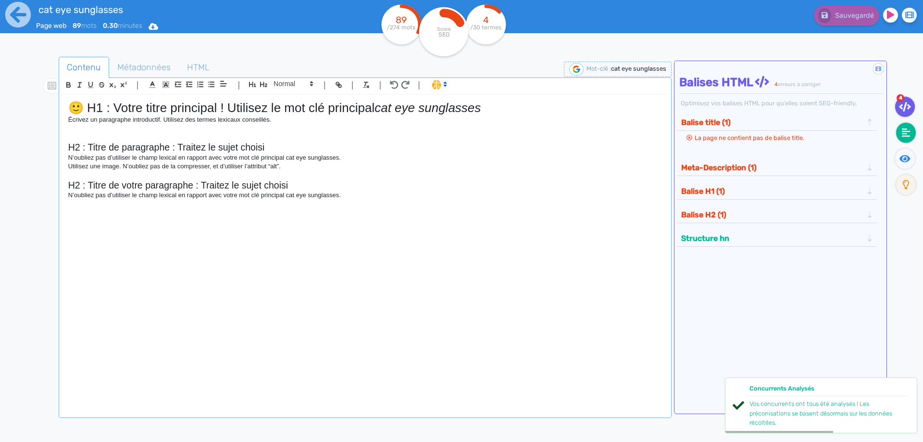
click at [911, 139] on fa-icon at bounding box center [906, 133] width 20 height 20
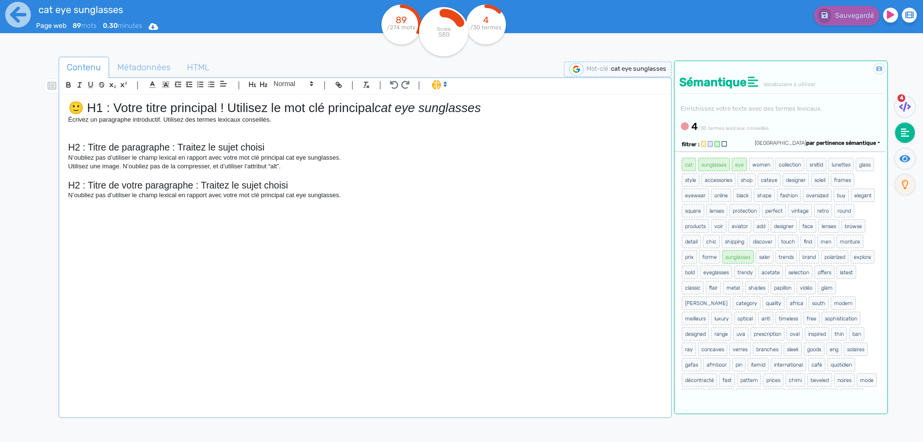
scroll to position [95, 0]
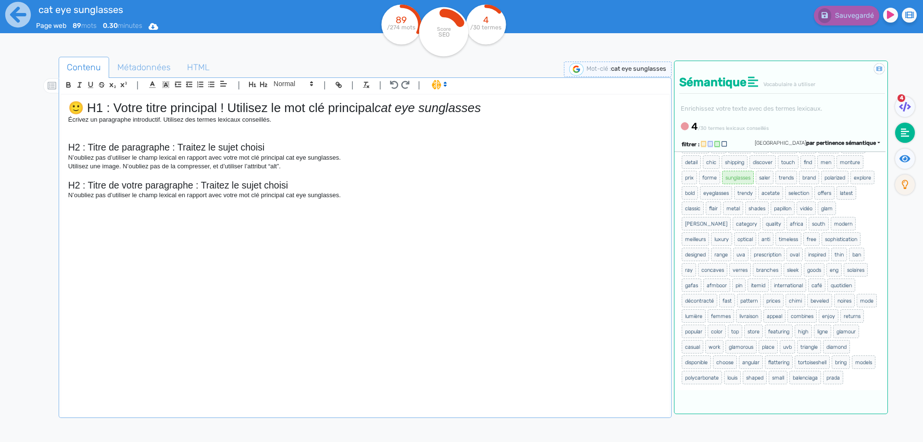
drag, startPoint x: 676, startPoint y: 162, endPoint x: 848, endPoint y: 374, distance: 273.4
click at [848, 374] on div "cat sunglasses eye women collection srsltid lunettes glass style accessories sh…" at bounding box center [779, 270] width 211 height 238
copy ul "cat sunglasses eye women collection srsltid lunettes glass style accessories sh…"
